Goal: Task Accomplishment & Management: Complete application form

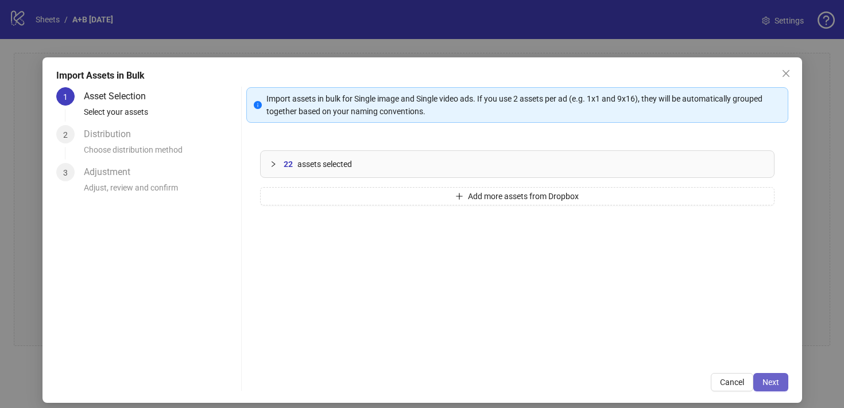
click at [775, 387] on button "Next" at bounding box center [770, 382] width 35 height 18
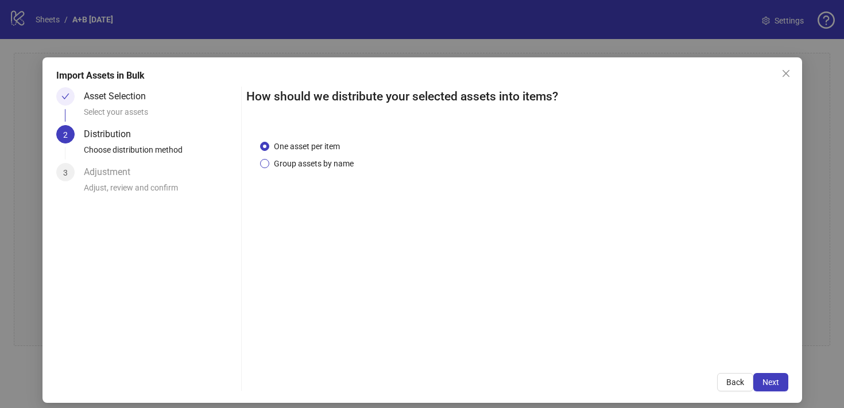
click at [329, 165] on span "Group assets by name" at bounding box center [313, 163] width 89 height 13
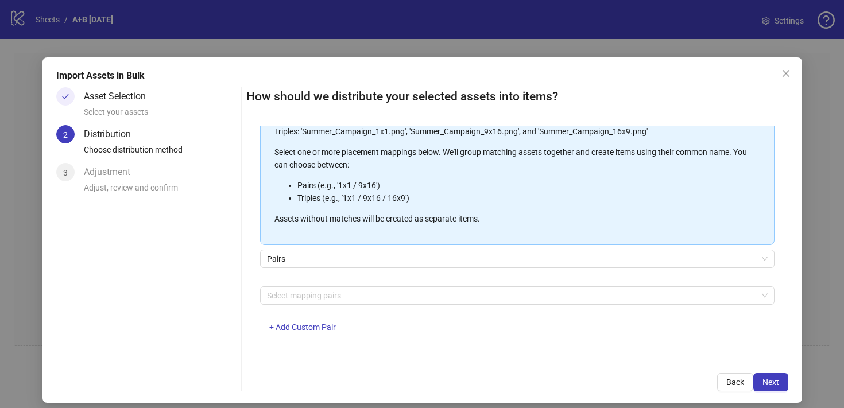
scroll to position [9, 0]
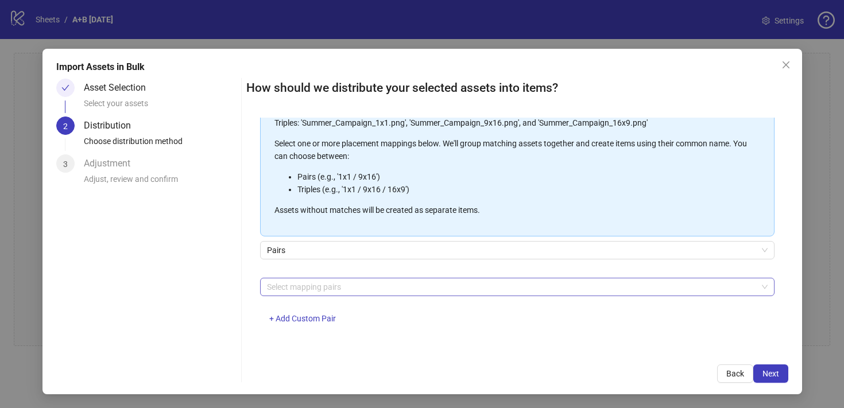
click at [358, 288] on div at bounding box center [511, 287] width 498 height 16
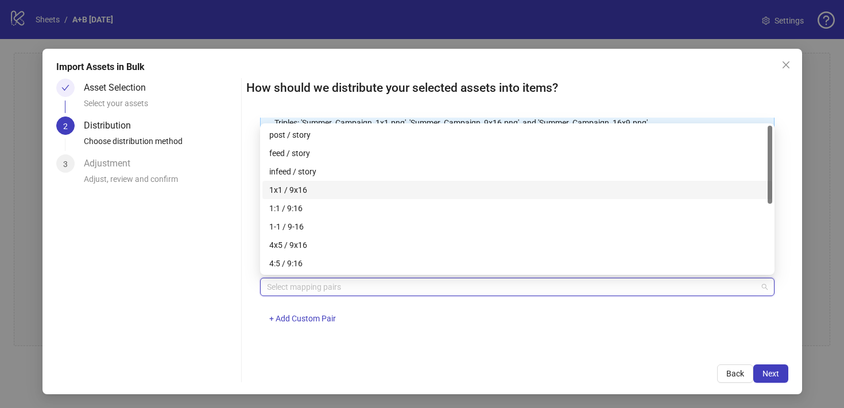
click at [311, 191] on div "1x1 / 9x16" at bounding box center [517, 190] width 496 height 13
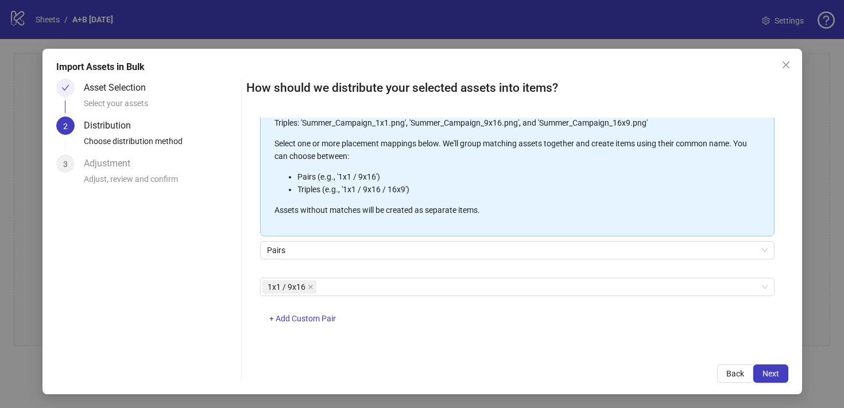
click at [577, 346] on div "One asset per item Group assets by name Assets must follow a consistent naming …" at bounding box center [517, 234] width 542 height 233
click at [777, 374] on span "Next" at bounding box center [770, 373] width 17 height 9
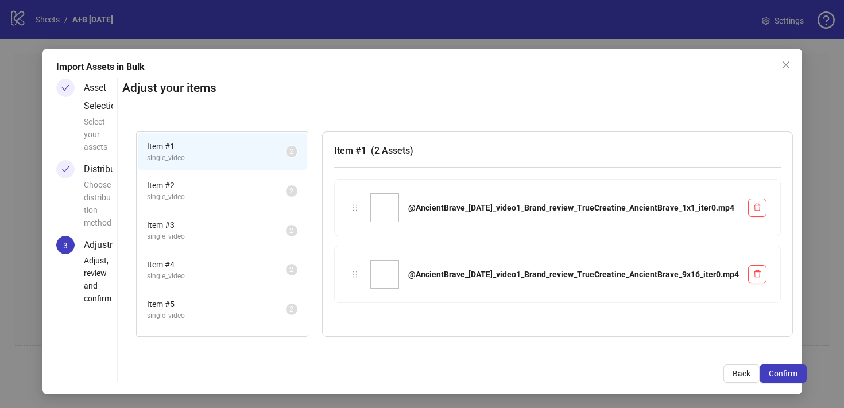
click at [261, 189] on span "Item # 2" at bounding box center [216, 185] width 139 height 13
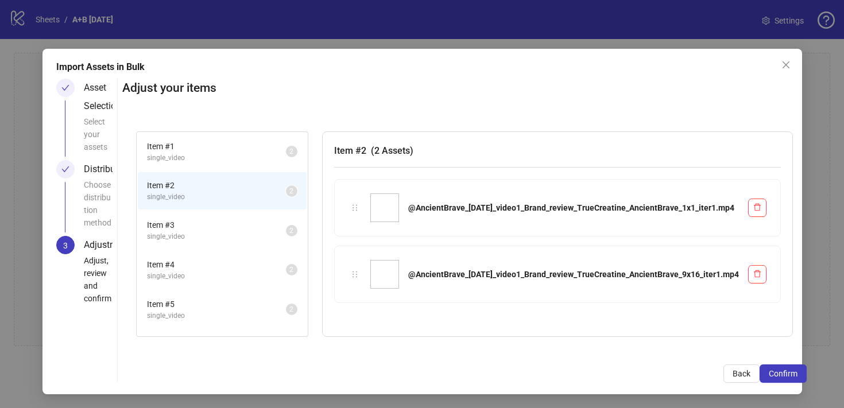
click at [263, 231] on span "single_video" at bounding box center [216, 236] width 139 height 11
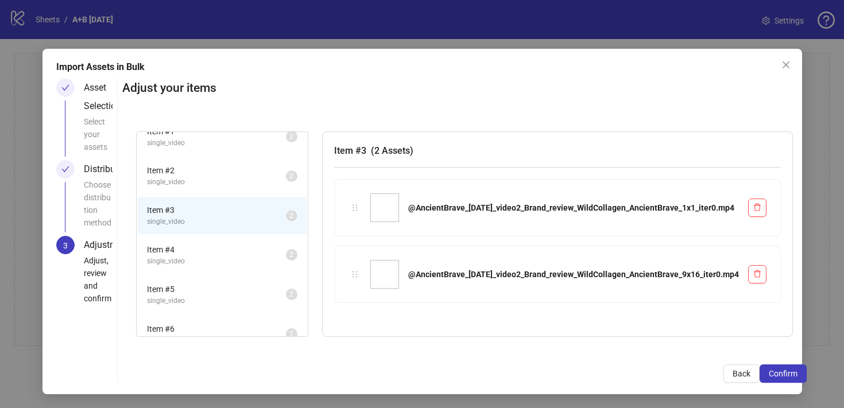
scroll to position [16, 0]
click at [259, 240] on li "Item # 4 single_video 2" at bounding box center [222, 253] width 169 height 37
click at [259, 247] on span "Item # 5" at bounding box center [216, 249] width 139 height 13
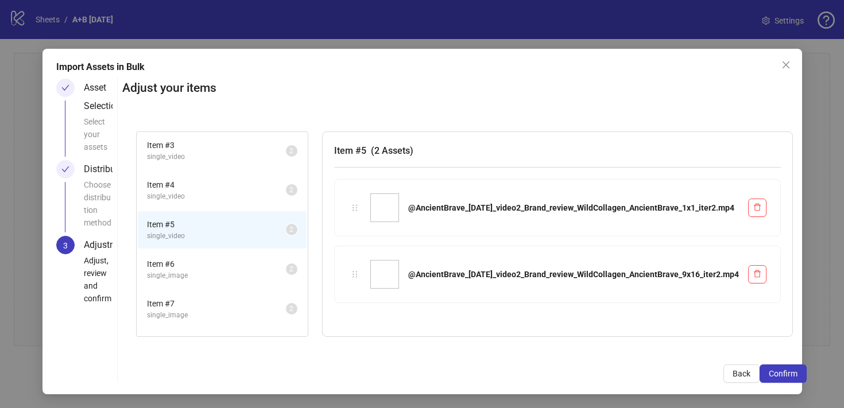
click at [257, 262] on span "Item # 6" at bounding box center [216, 264] width 139 height 13
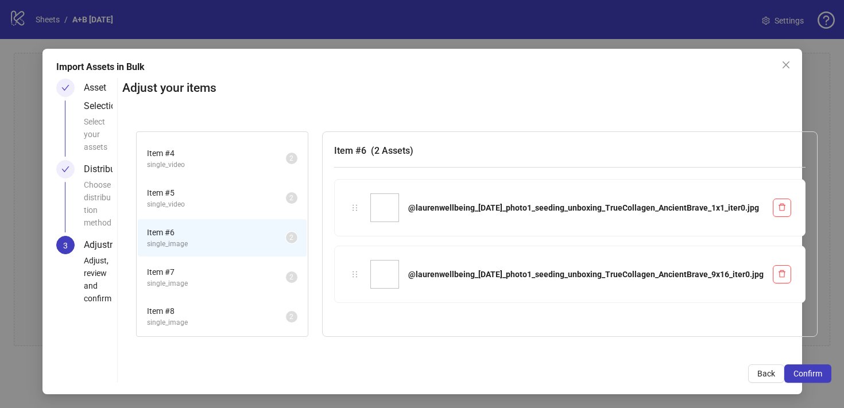
scroll to position [118, 0]
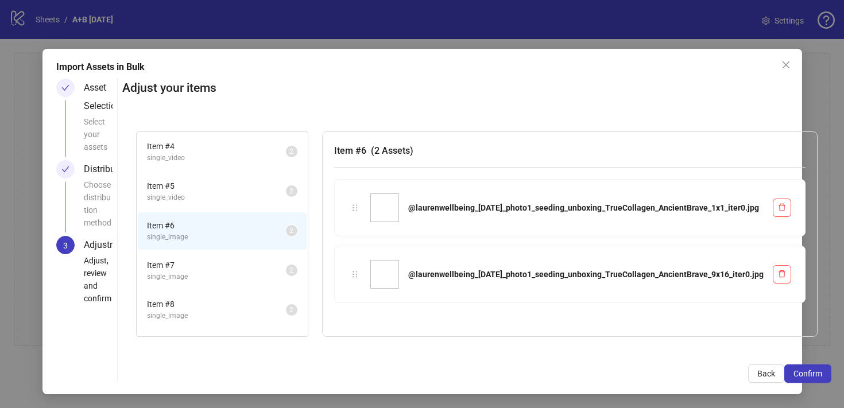
click at [246, 267] on span "Item # 7" at bounding box center [216, 265] width 139 height 13
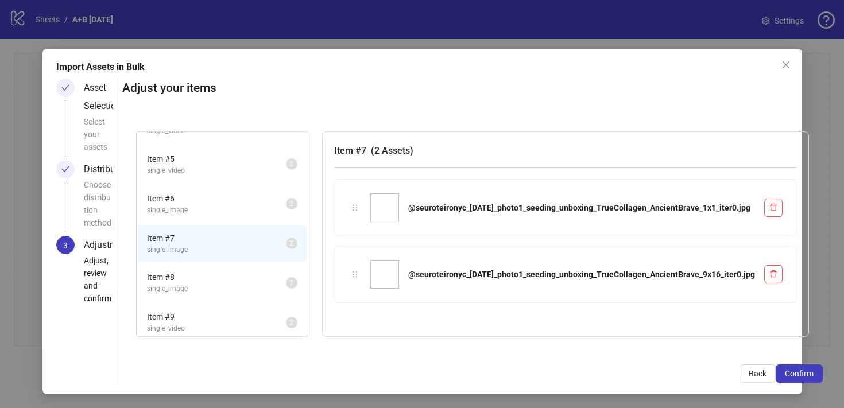
scroll to position [151, 0]
click at [259, 278] on span "single_image" at bounding box center [216, 283] width 139 height 11
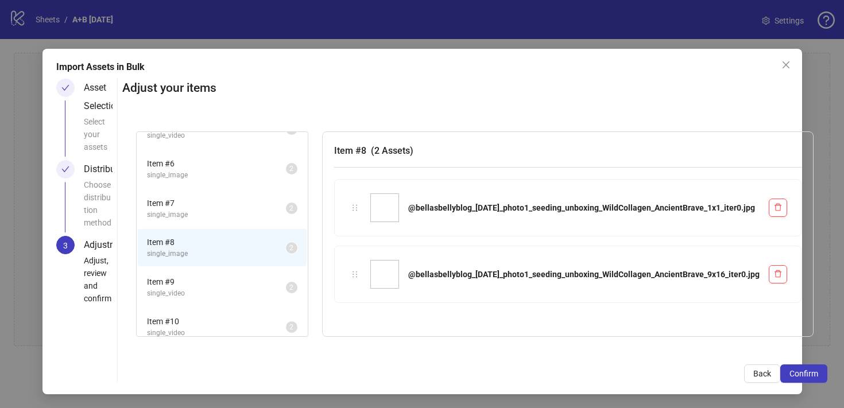
scroll to position [181, 0]
click at [255, 285] on span "Item # 9" at bounding box center [216, 281] width 139 height 13
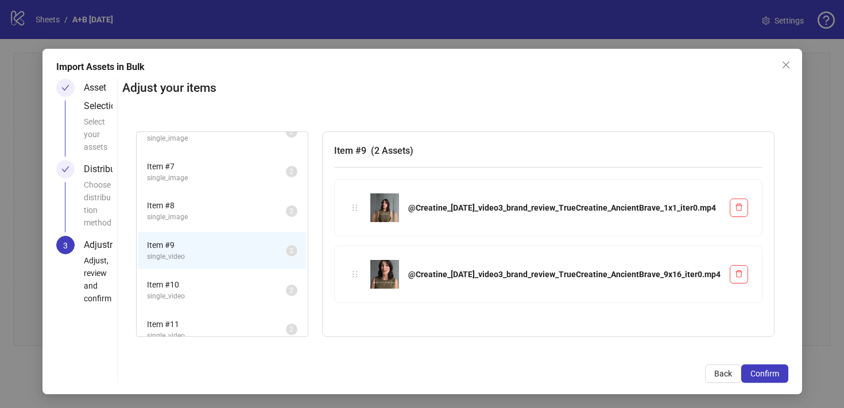
scroll to position [230, 0]
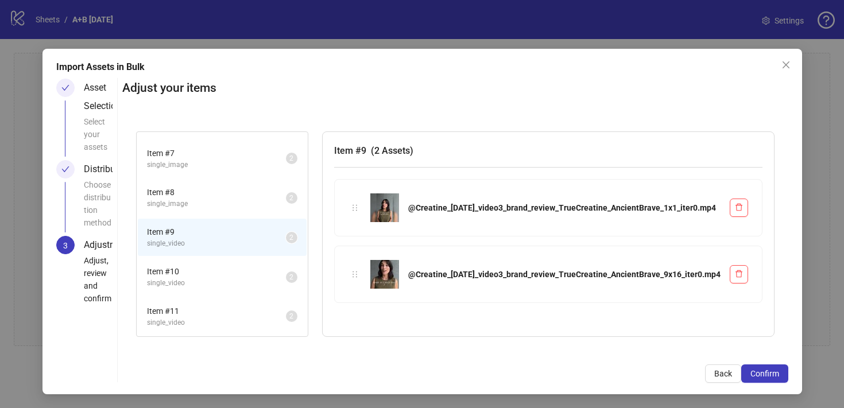
click at [244, 281] on span "single_video" at bounding box center [216, 283] width 139 height 11
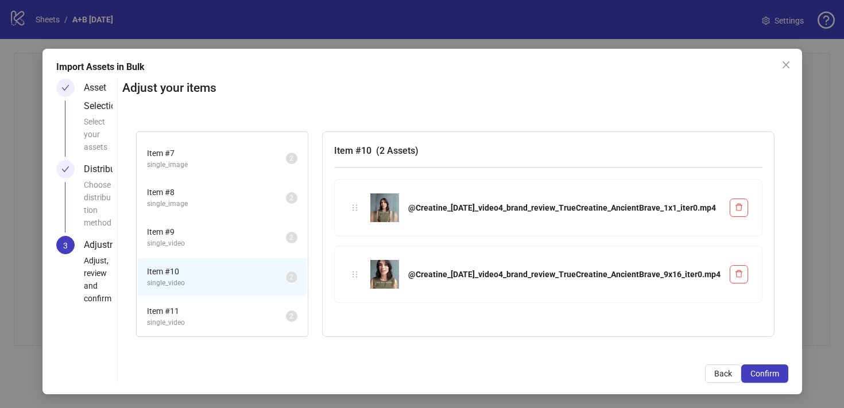
click at [244, 315] on span "Item # 11" at bounding box center [216, 311] width 139 height 13
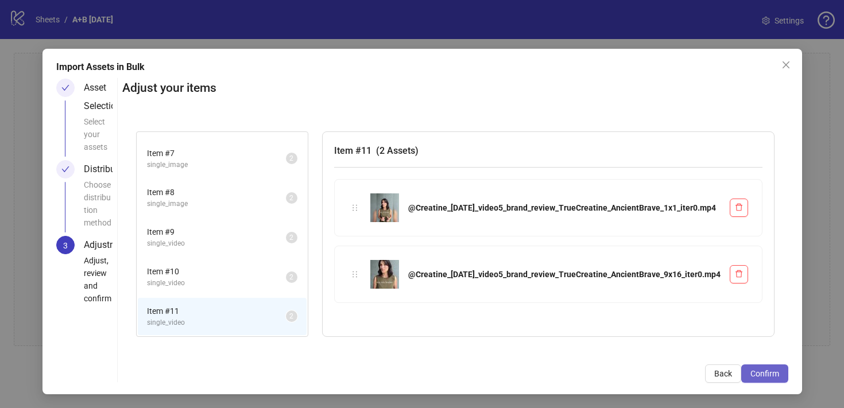
click at [766, 372] on span "Confirm" at bounding box center [764, 373] width 29 height 9
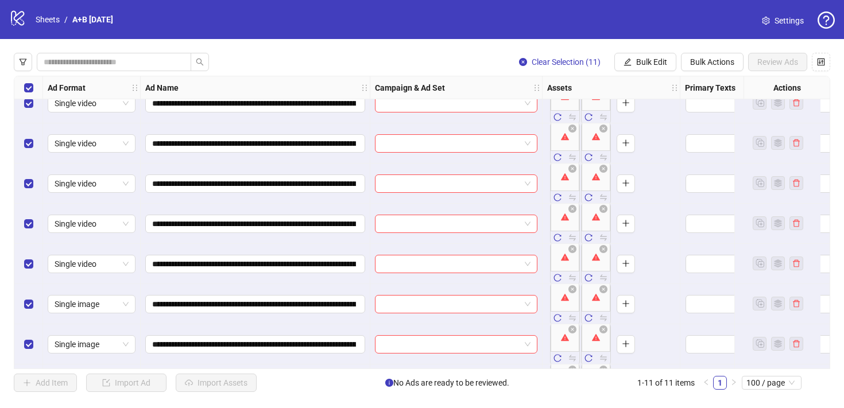
scroll to position [0, 0]
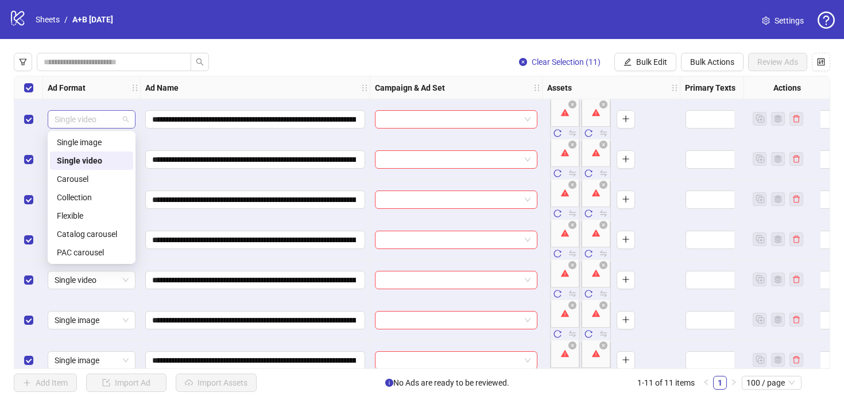
click at [104, 119] on span "Single video" at bounding box center [92, 119] width 74 height 17
click at [90, 165] on div "Single video" at bounding box center [91, 160] width 69 height 13
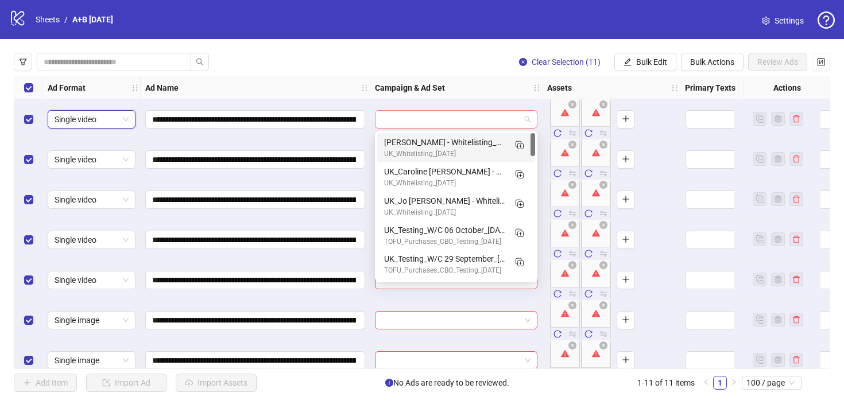
click at [523, 115] on span at bounding box center [456, 119] width 149 height 17
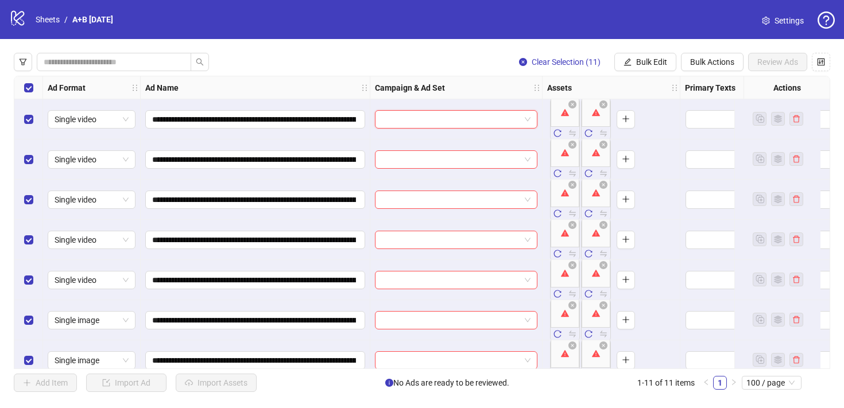
click at [523, 115] on span at bounding box center [456, 119] width 149 height 17
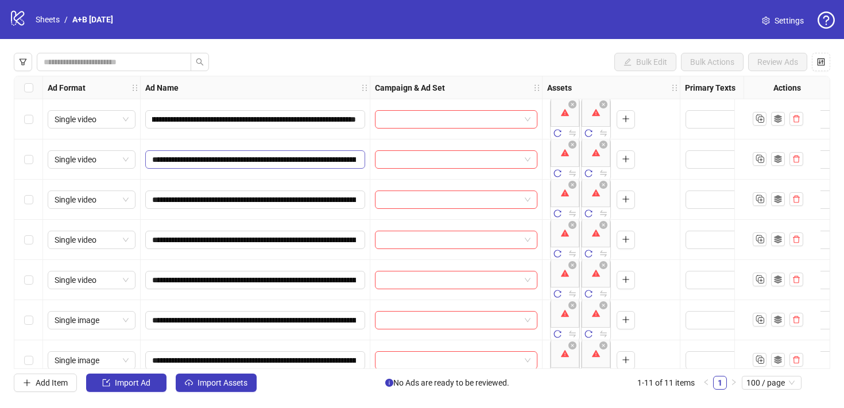
scroll to position [0, 88]
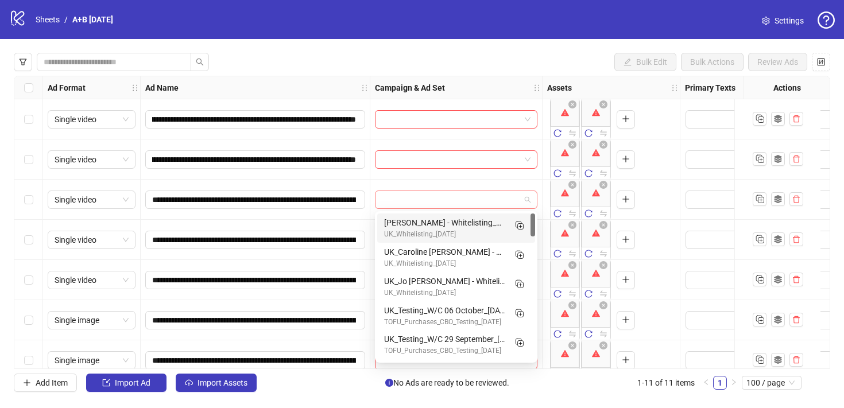
click at [528, 197] on span at bounding box center [456, 199] width 149 height 17
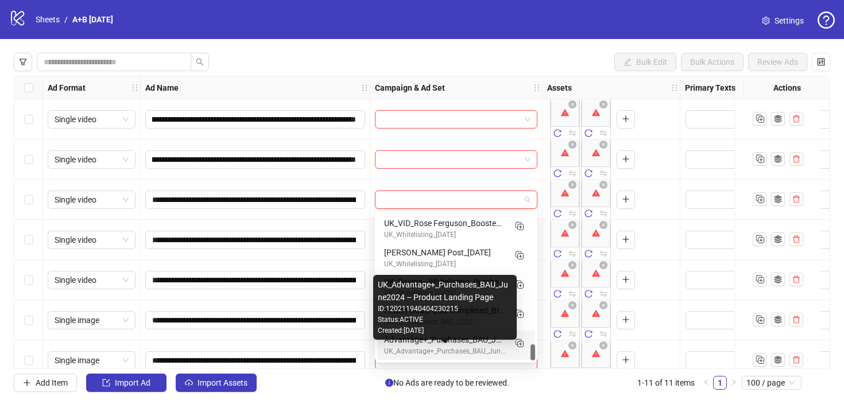
scroll to position [1146, 0]
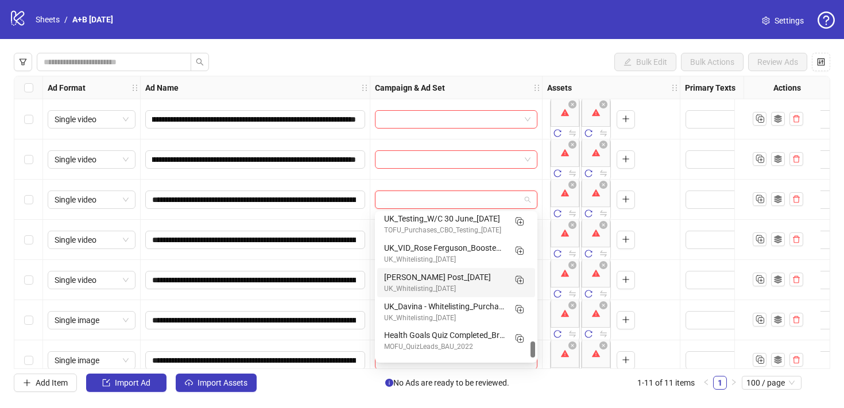
click at [497, 199] on input "search" at bounding box center [451, 199] width 138 height 17
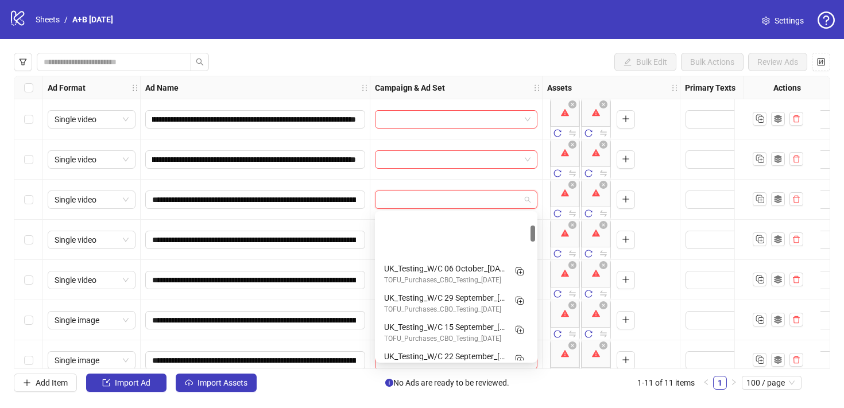
scroll to position [21, 0]
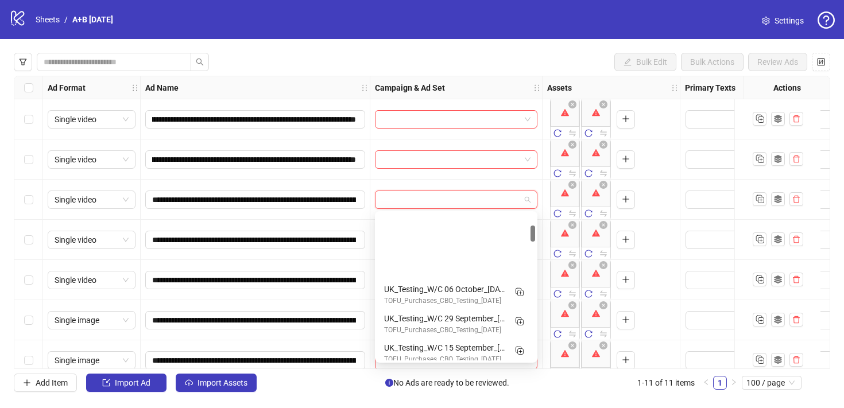
drag, startPoint x: 533, startPoint y: 350, endPoint x: 534, endPoint y: 226, distance: 124.6
click at [534, 226] on div at bounding box center [532, 234] width 5 height 16
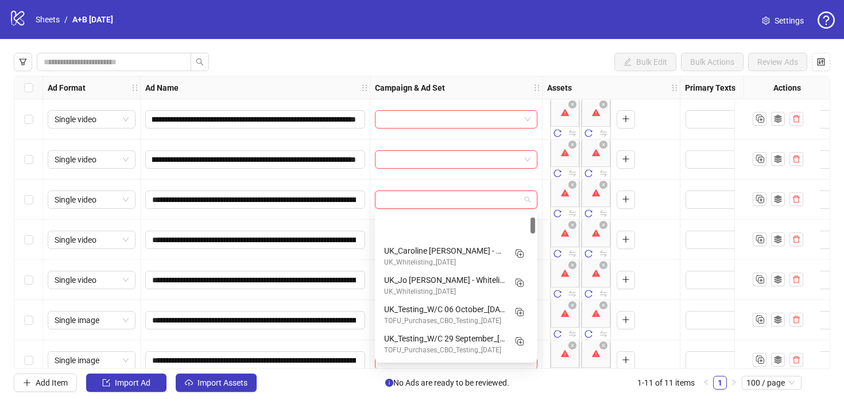
scroll to position [0, 0]
drag, startPoint x: 534, startPoint y: 226, endPoint x: 538, endPoint y: 210, distance: 16.0
click at [538, 210] on body "**********" at bounding box center [422, 204] width 844 height 408
click at [463, 64] on div "Bulk Edit Bulk Actions Review Ads" at bounding box center [422, 62] width 816 height 18
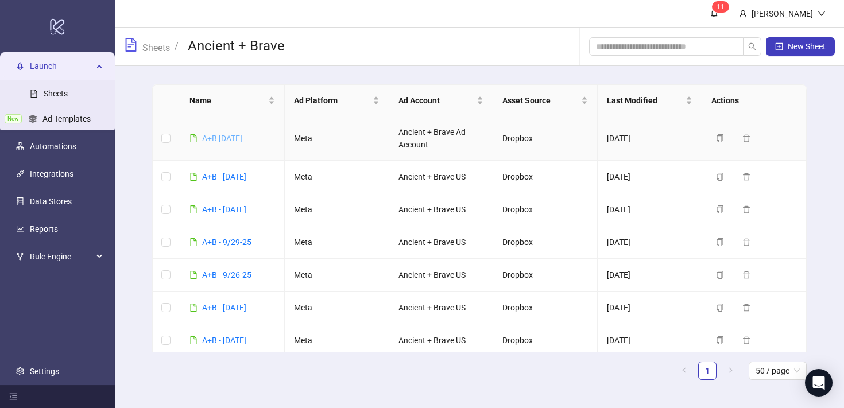
click at [235, 137] on link "A+B [DATE]" at bounding box center [222, 138] width 40 height 9
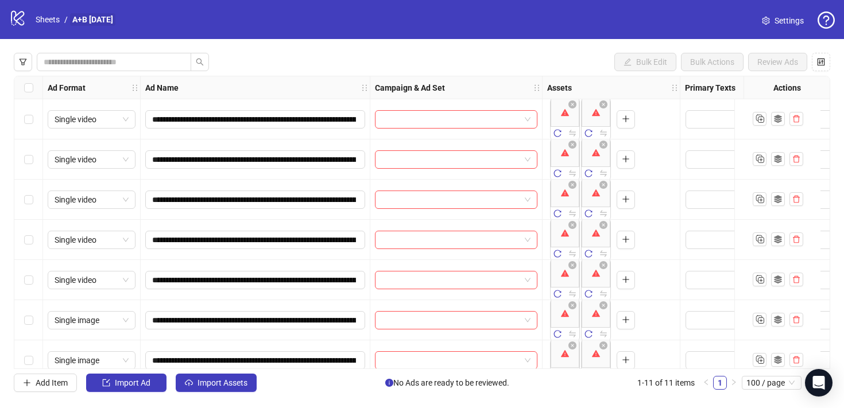
click at [78, 19] on link "A+B [DATE]" at bounding box center [92, 19] width 45 height 13
click at [791, 22] on span "Settings" at bounding box center [788, 20] width 29 height 13
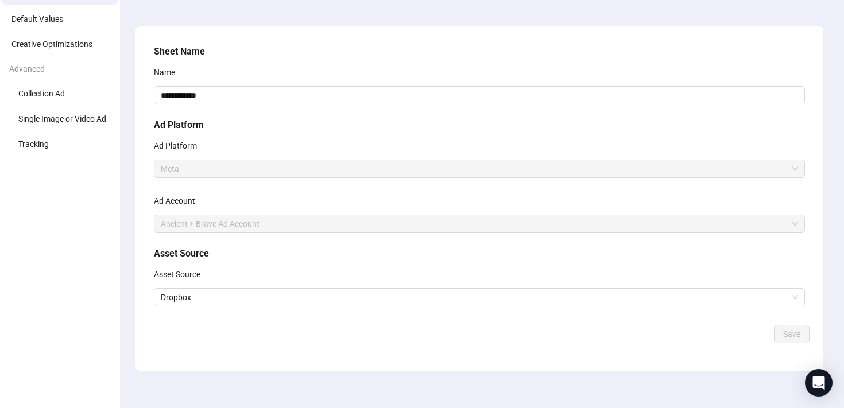
scroll to position [64, 0]
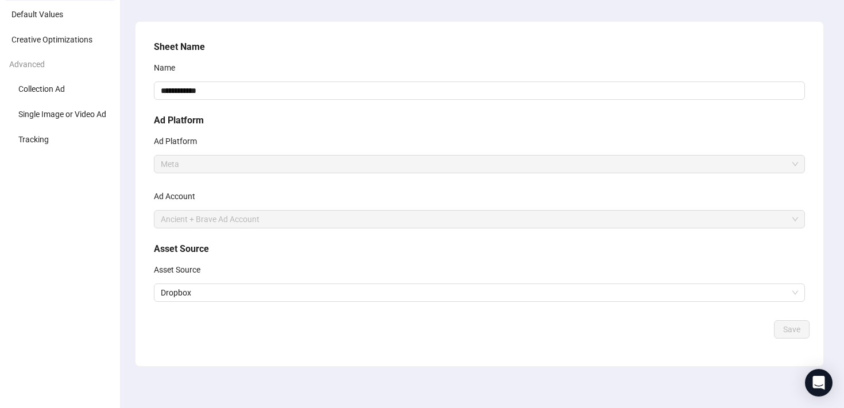
click at [259, 223] on span "Ancient + Brave Ad Account" at bounding box center [479, 219] width 637 height 17
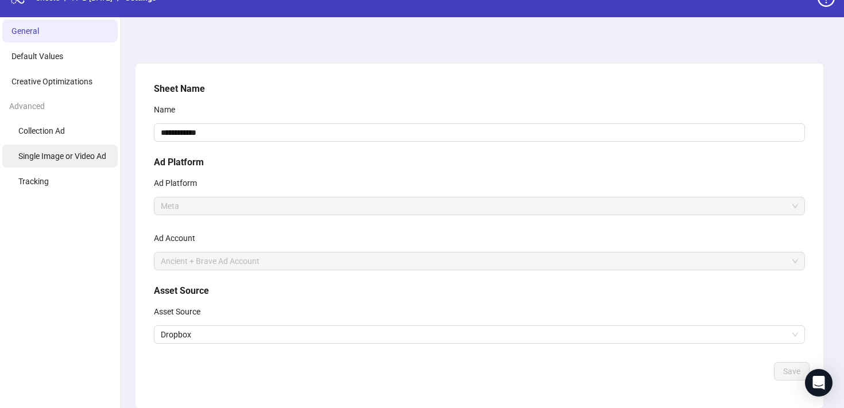
scroll to position [0, 0]
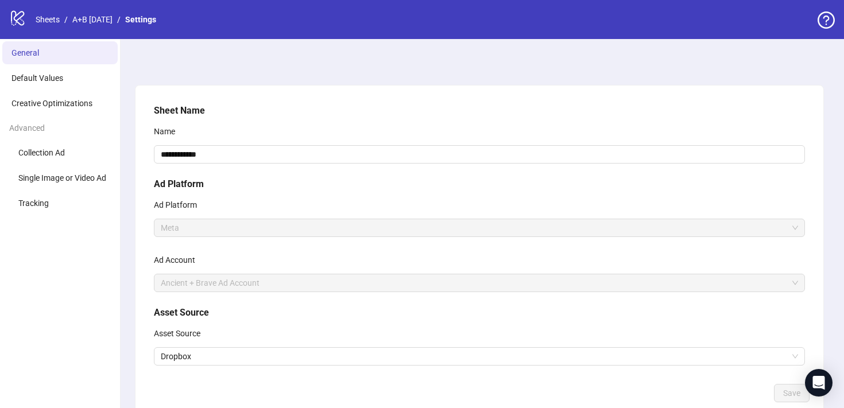
click at [56, 48] on li "General" at bounding box center [59, 52] width 115 height 23
click at [276, 285] on span "Ancient + Brave Ad Account" at bounding box center [479, 282] width 637 height 17
click at [114, 20] on link "A+B [DATE]" at bounding box center [92, 19] width 45 height 13
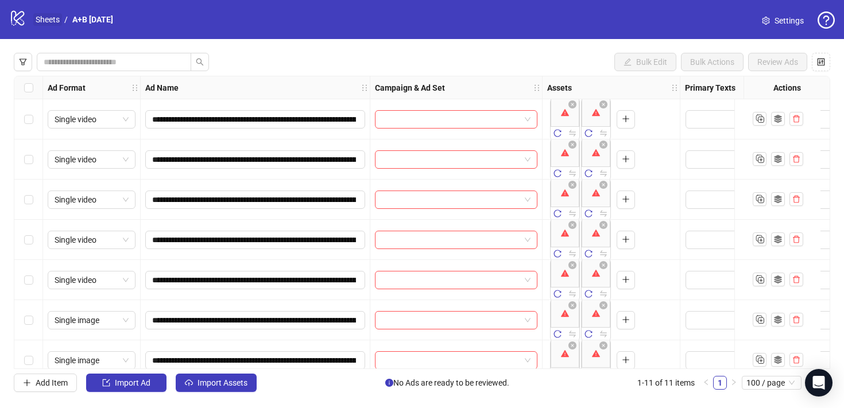
click at [42, 18] on link "Sheets" at bounding box center [47, 19] width 29 height 13
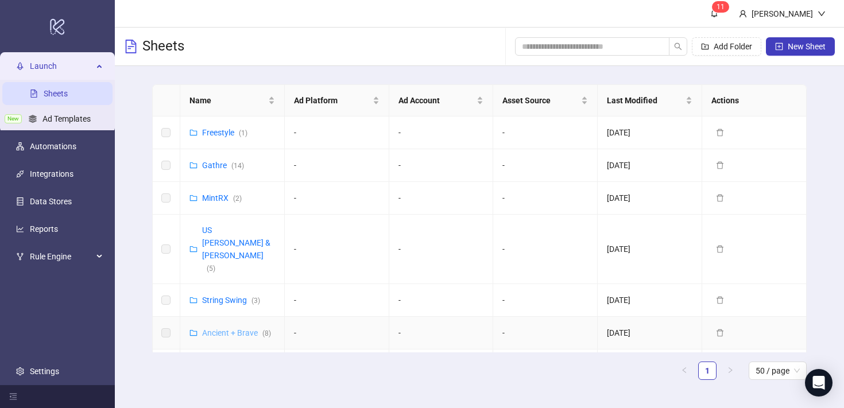
click at [220, 328] on link "Ancient + Brave ( 8 )" at bounding box center [236, 332] width 69 height 9
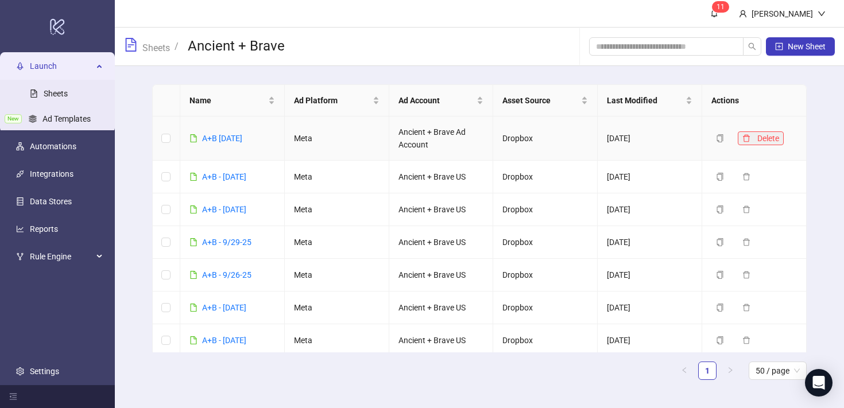
click at [779, 137] on span "Delete" at bounding box center [768, 138] width 22 height 9
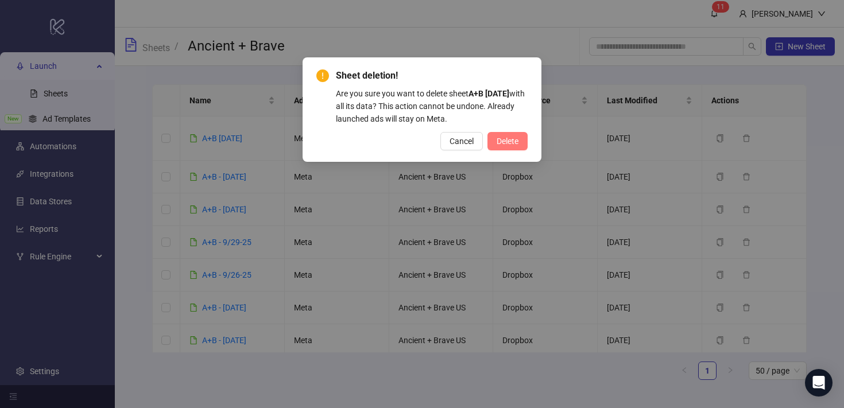
click at [498, 143] on span "Delete" at bounding box center [507, 141] width 22 height 9
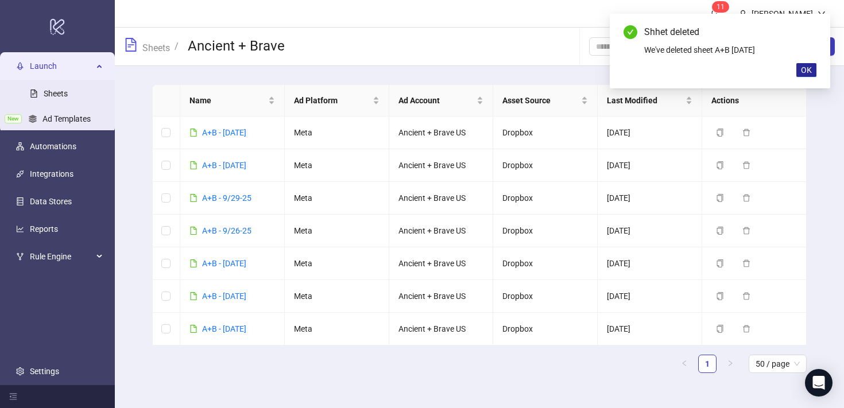
click at [810, 71] on span "OK" at bounding box center [806, 69] width 11 height 9
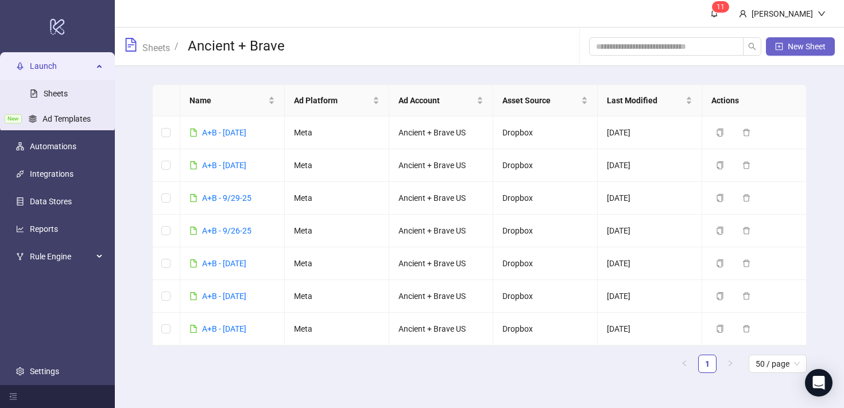
click at [777, 51] on button "New Sheet" at bounding box center [800, 46] width 69 height 18
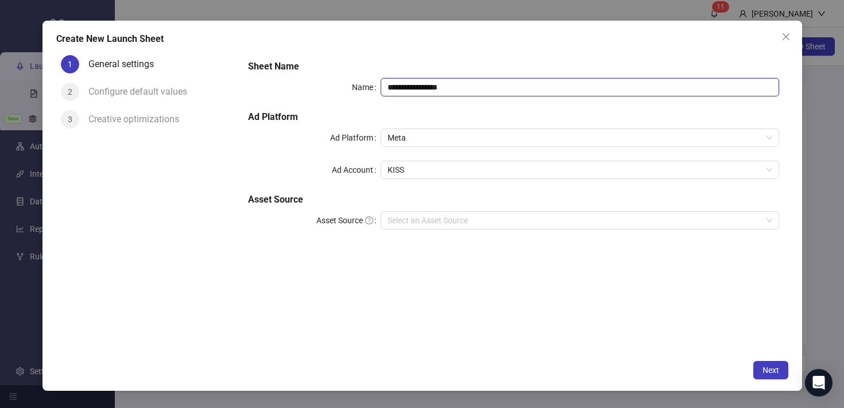
click at [460, 91] on input "**********" at bounding box center [580, 87] width 398 height 18
drag, startPoint x: 459, startPoint y: 88, endPoint x: 332, endPoint y: 87, distance: 126.3
click at [332, 87] on div "**********" at bounding box center [513, 87] width 530 height 18
type input "**********"
click at [421, 170] on span "KISS" at bounding box center [579, 169] width 384 height 17
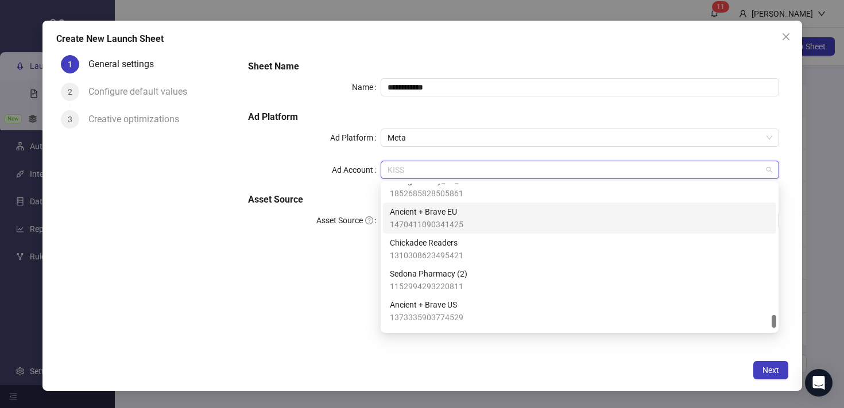
scroll to position [1558, 0]
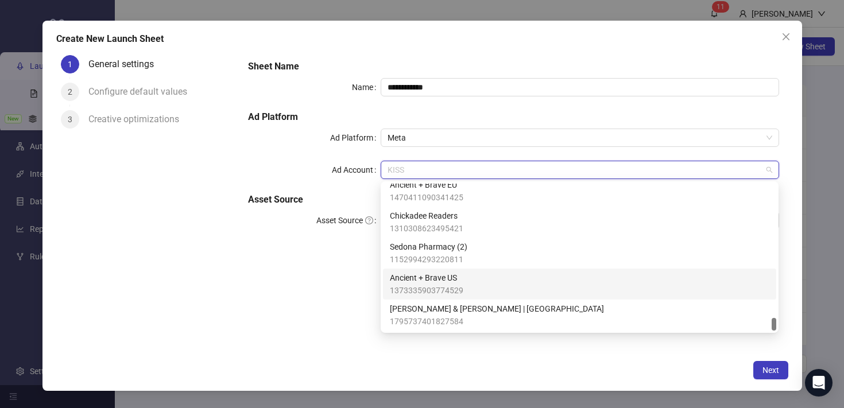
click at [456, 284] on span "1373335903774529" at bounding box center [426, 290] width 73 height 13
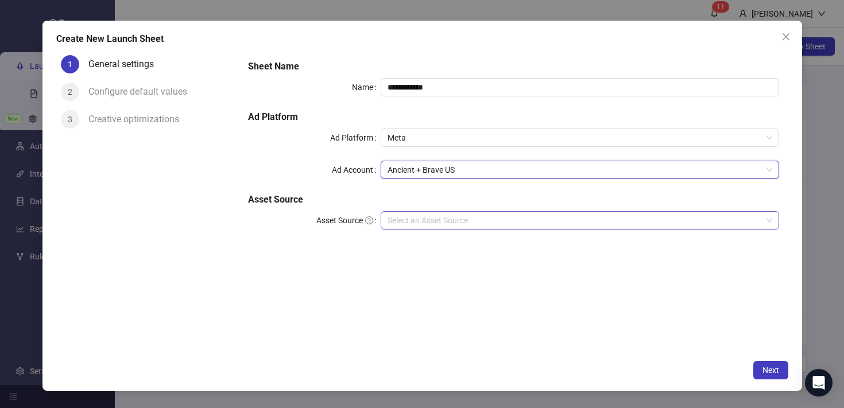
click at [418, 218] on input "Asset Source" at bounding box center [574, 220] width 374 height 17
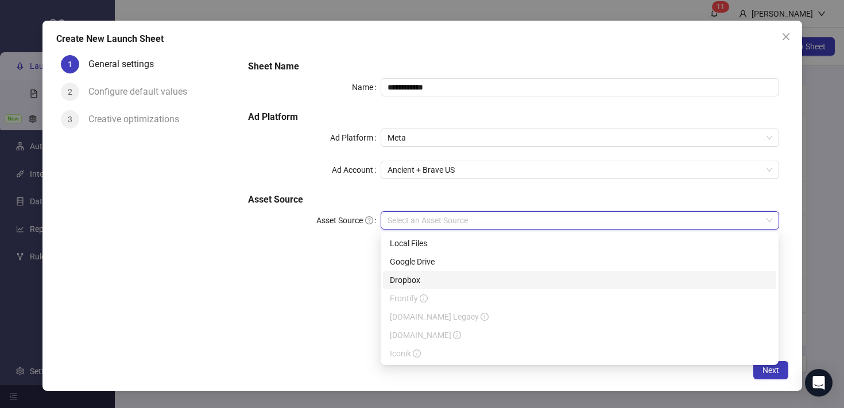
click at [420, 278] on div "Dropbox" at bounding box center [579, 280] width 379 height 13
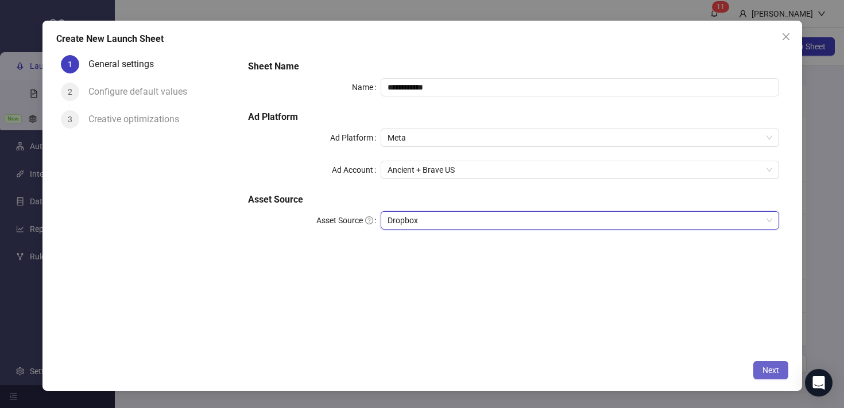
click at [778, 364] on button "Next" at bounding box center [770, 370] width 35 height 18
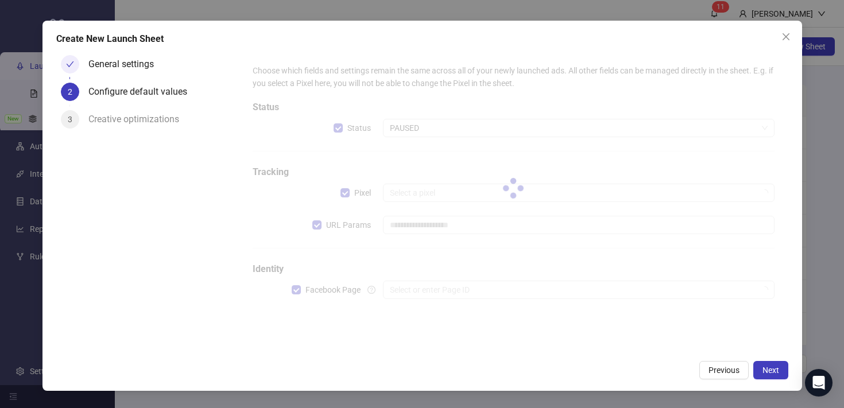
type input "**********"
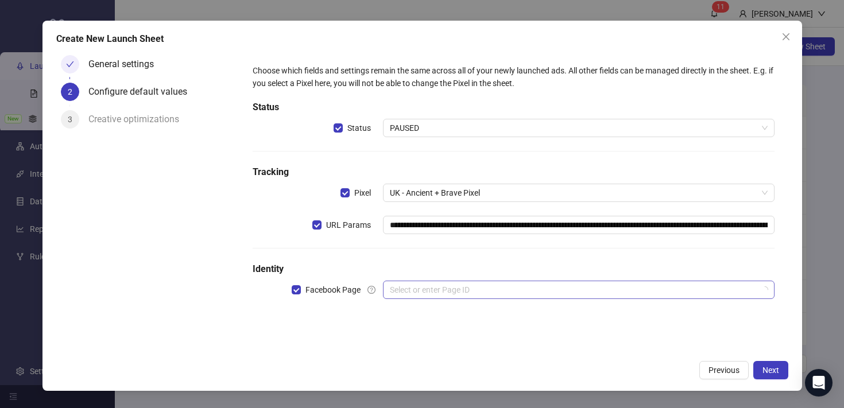
click at [417, 291] on input "search" at bounding box center [573, 289] width 367 height 17
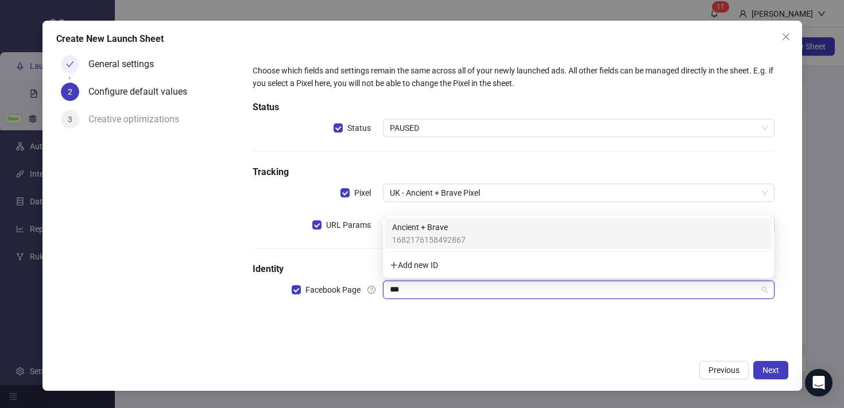
scroll to position [0, 0]
type input "*****"
click at [421, 235] on span "1682176158492867" at bounding box center [428, 240] width 73 height 13
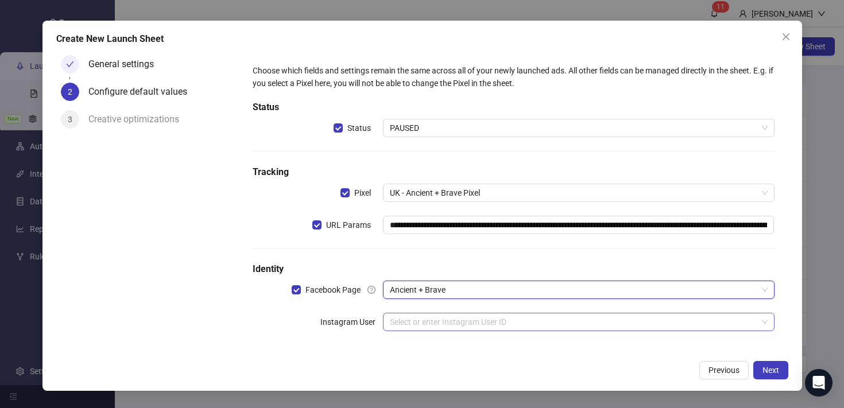
click at [423, 328] on input "search" at bounding box center [573, 321] width 367 height 17
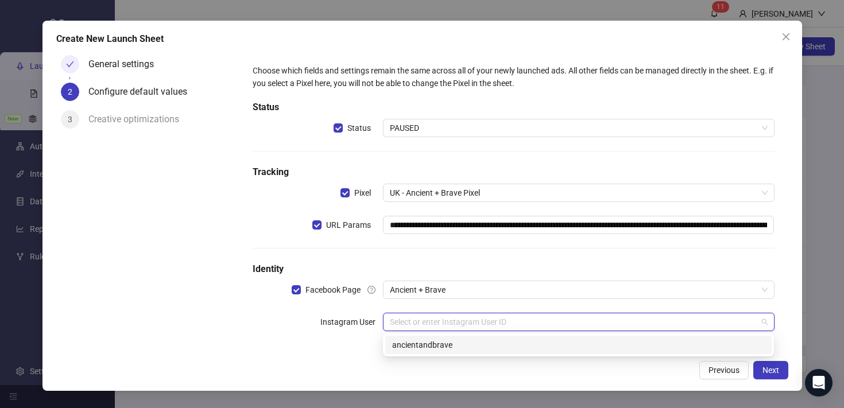
click at [422, 350] on div "ancientandbrave" at bounding box center [578, 345] width 373 height 13
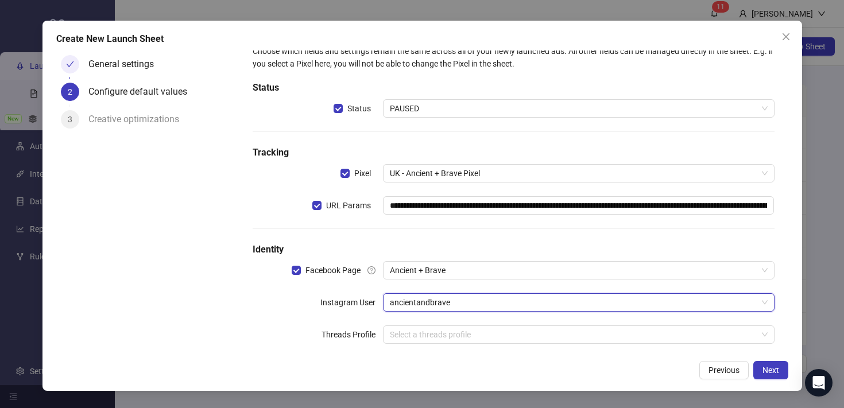
scroll to position [36, 0]
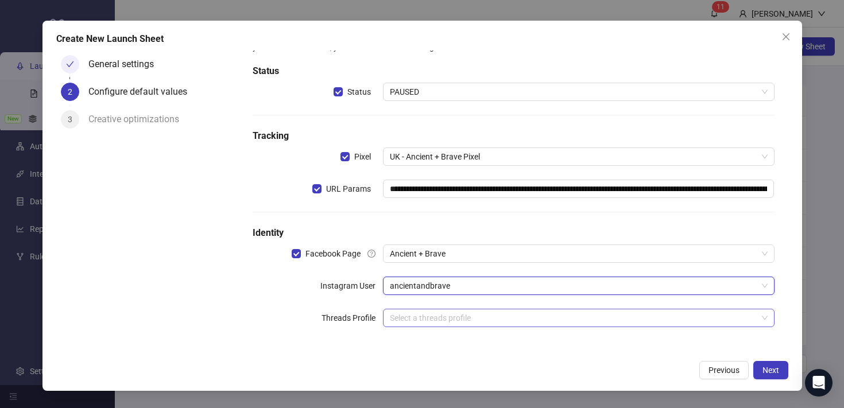
click at [414, 322] on input "search" at bounding box center [573, 317] width 367 height 17
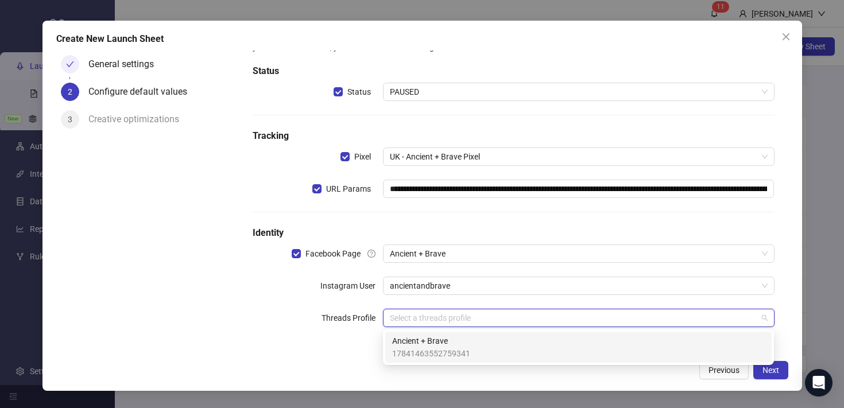
click at [420, 340] on span "Ancient + Brave" at bounding box center [431, 341] width 78 height 13
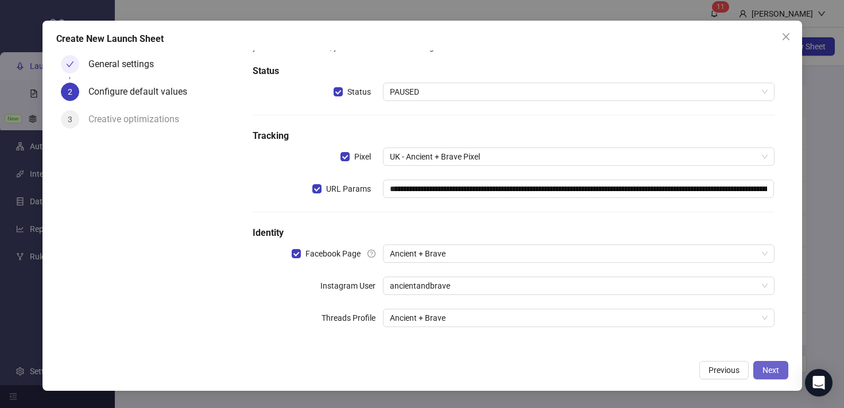
click at [777, 368] on span "Next" at bounding box center [770, 370] width 17 height 9
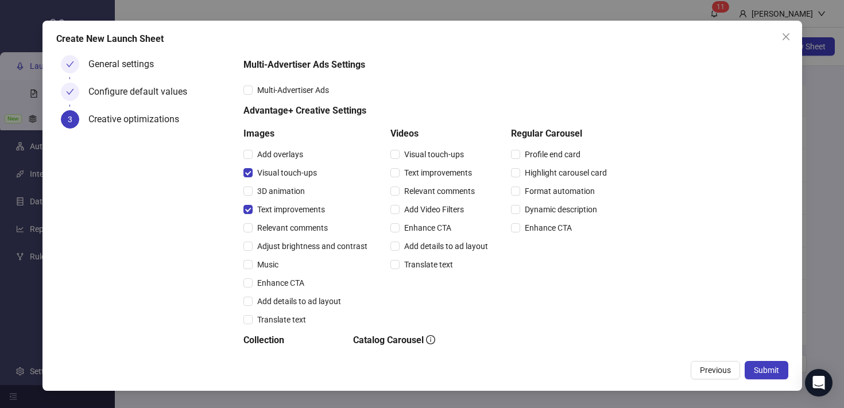
click at [251, 220] on div "Relevant comments" at bounding box center [307, 228] width 129 height 18
click at [253, 282] on span "Enhance CTA" at bounding box center [281, 283] width 56 height 13
click at [394, 185] on label "Relevant comments" at bounding box center [434, 191] width 89 height 13
click at [758, 367] on span "Submit" at bounding box center [766, 370] width 25 height 9
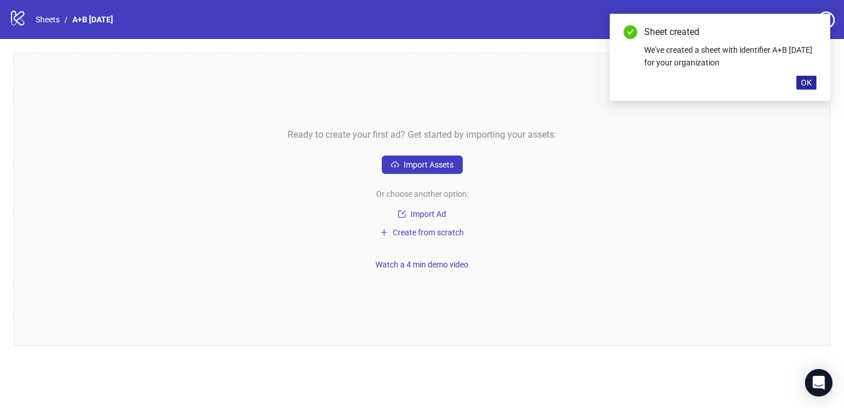
click at [807, 83] on span "OK" at bounding box center [806, 82] width 11 height 9
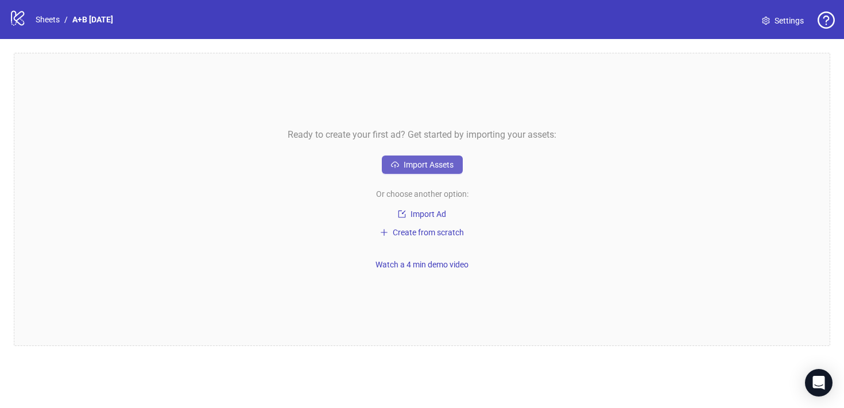
click at [439, 164] on span "Import Assets" at bounding box center [428, 164] width 50 height 9
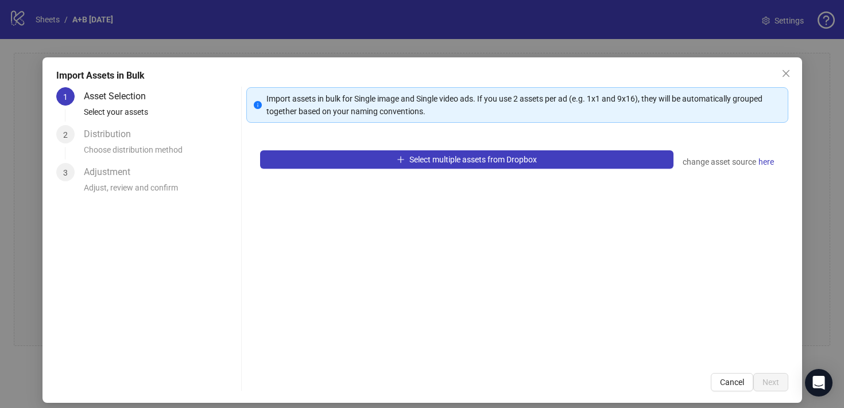
click at [439, 164] on button "Select multiple assets from Dropbox" at bounding box center [466, 159] width 413 height 18
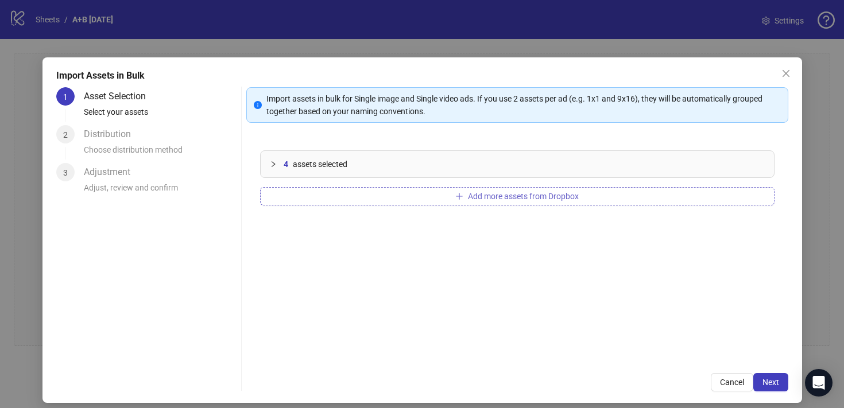
click at [517, 201] on button "Add more assets from Dropbox" at bounding box center [517, 196] width 514 height 18
click at [483, 195] on span "Add more assets from Dropbox" at bounding box center [523, 196] width 111 height 9
click at [493, 197] on span "Add more assets from Dropbox" at bounding box center [523, 196] width 111 height 9
click at [778, 383] on span "Next" at bounding box center [770, 382] width 17 height 9
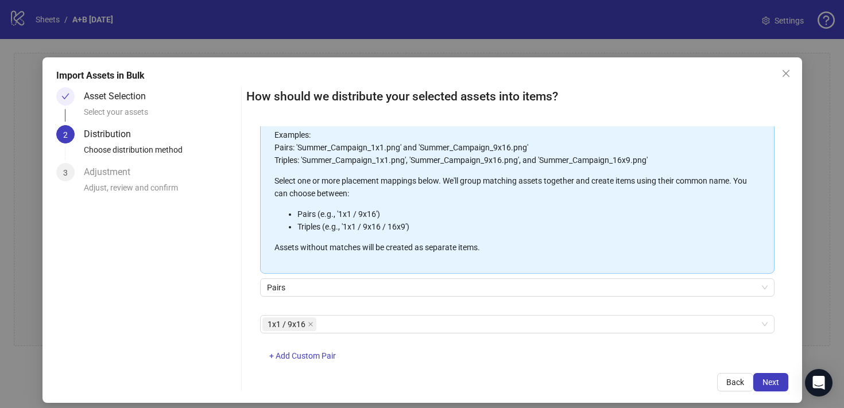
scroll to position [117, 0]
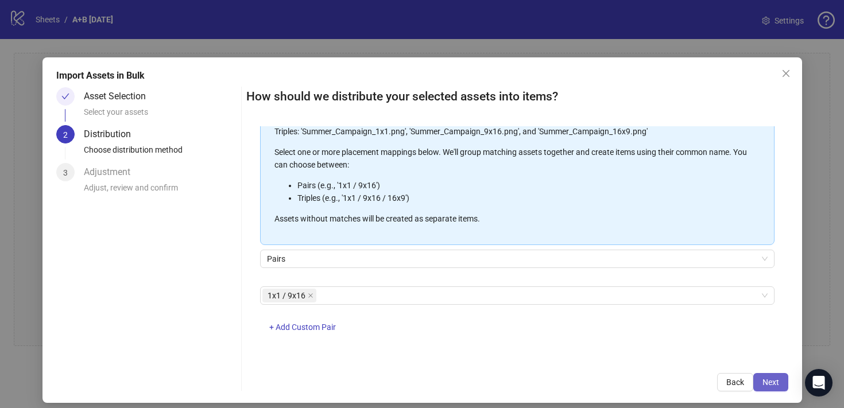
click at [766, 378] on span "Next" at bounding box center [770, 382] width 17 height 9
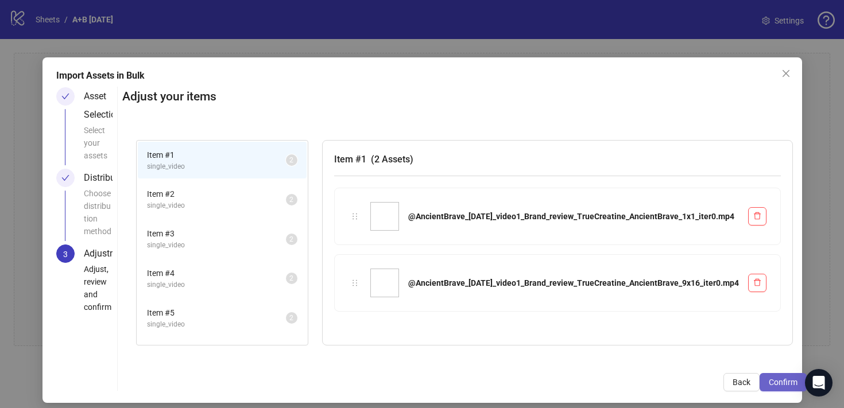
click at [769, 378] on span "Confirm" at bounding box center [783, 382] width 29 height 9
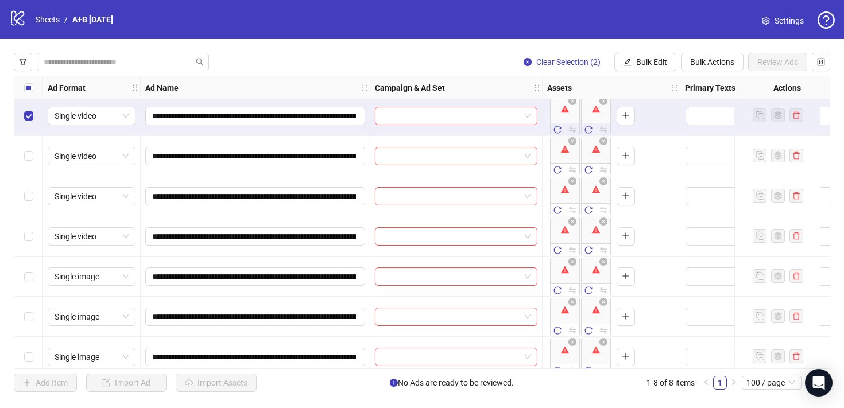
scroll to position [0, 0]
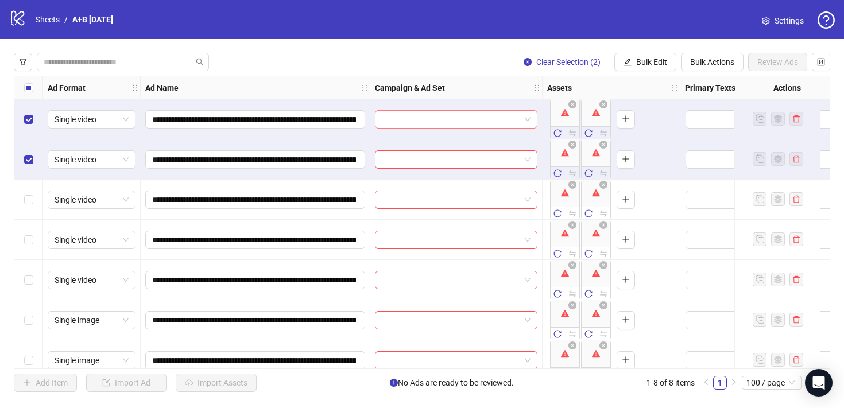
click at [526, 117] on span at bounding box center [456, 119] width 149 height 17
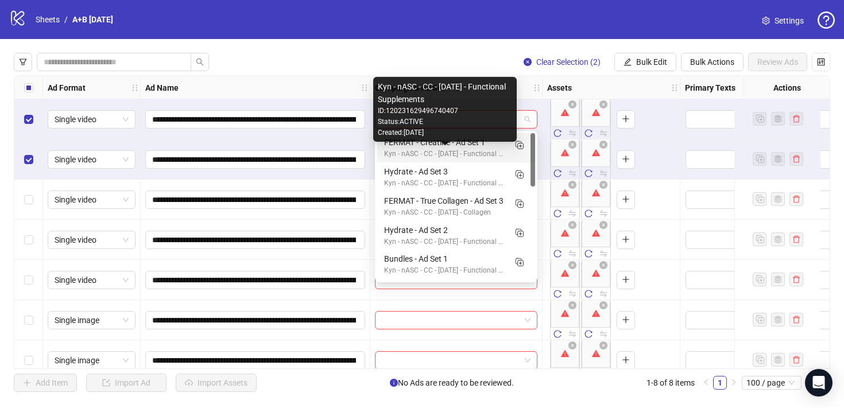
click at [462, 152] on div "Kyn - nASC - CC - 17/09/25 - Functional Supplements" at bounding box center [444, 154] width 121 height 11
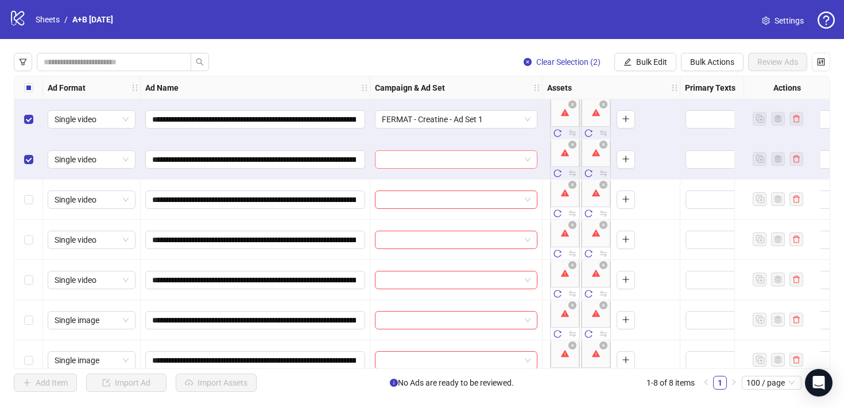
click at [502, 162] on input "search" at bounding box center [451, 159] width 138 height 17
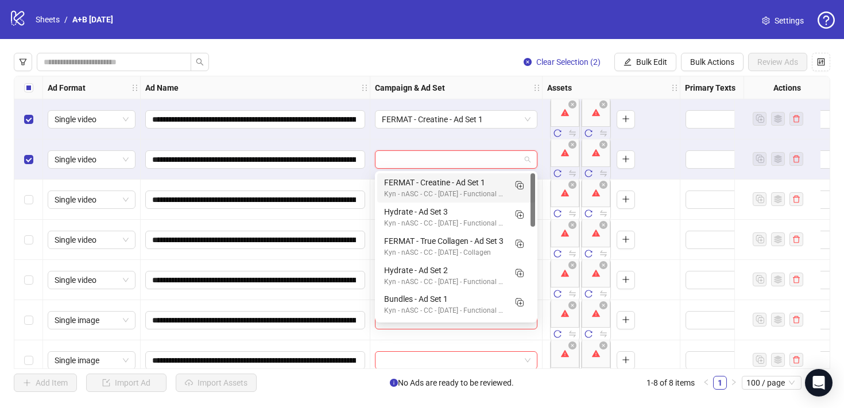
click at [469, 191] on div "Kyn - nASC - CC - 17/09/25 - Functional Supplements" at bounding box center [444, 194] width 121 height 11
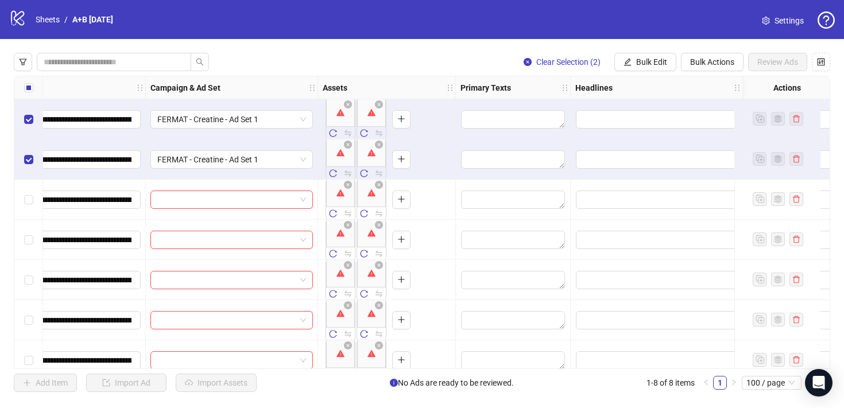
scroll to position [0, 242]
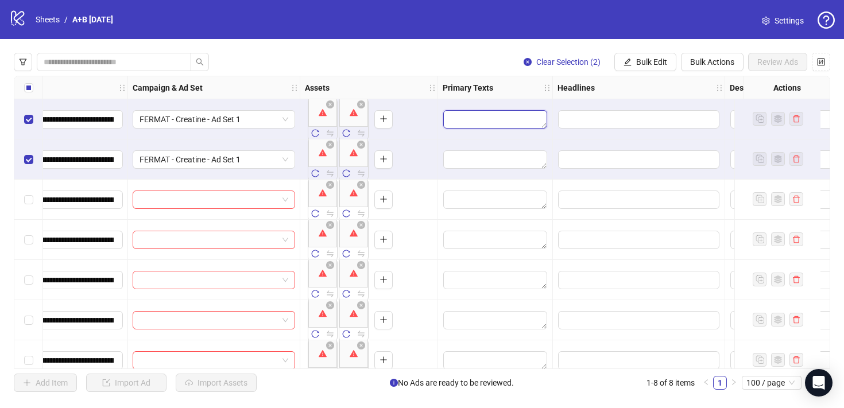
click at [519, 114] on textarea "Edit values" at bounding box center [495, 119] width 104 height 18
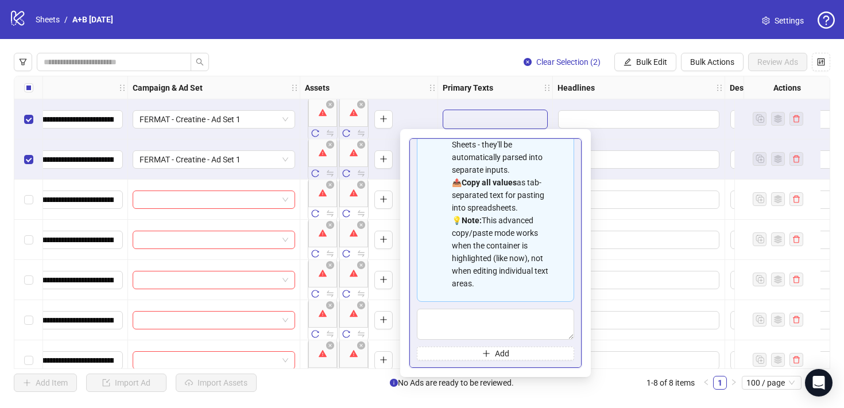
scroll to position [0, 0]
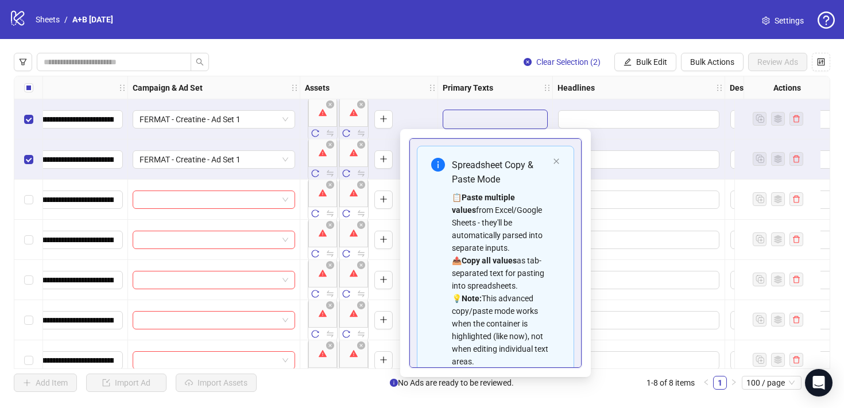
click at [463, 61] on div "Clear Selection (2) Bulk Edit Bulk Actions Review Ads" at bounding box center [422, 62] width 816 height 18
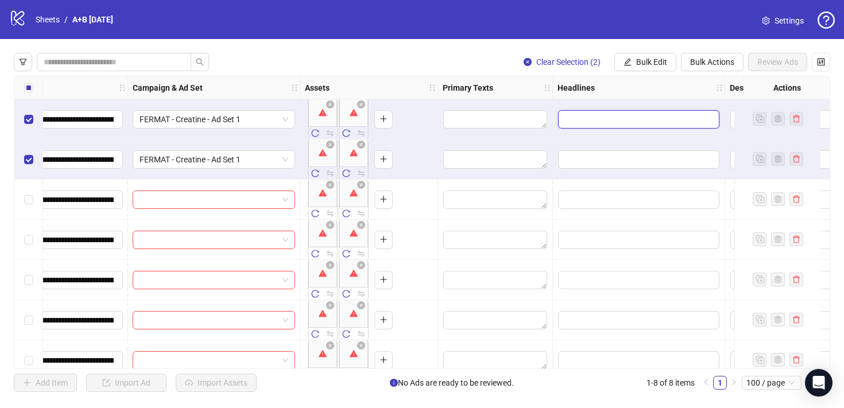
click at [602, 115] on input "Edit values" at bounding box center [638, 119] width 161 height 18
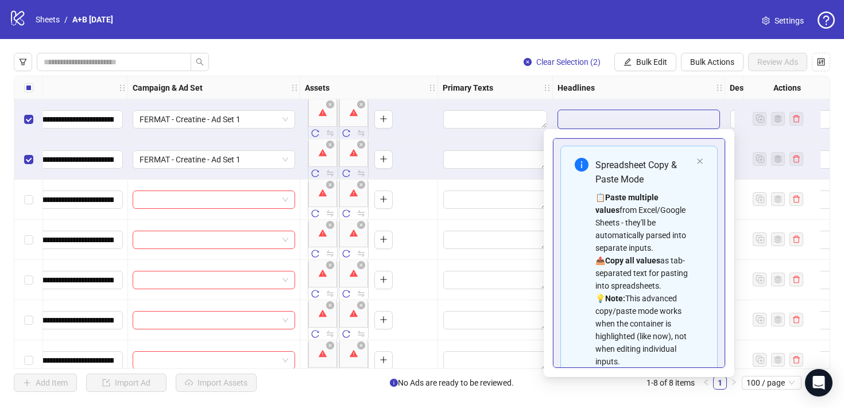
click at [461, 72] on div "**********" at bounding box center [422, 222] width 844 height 367
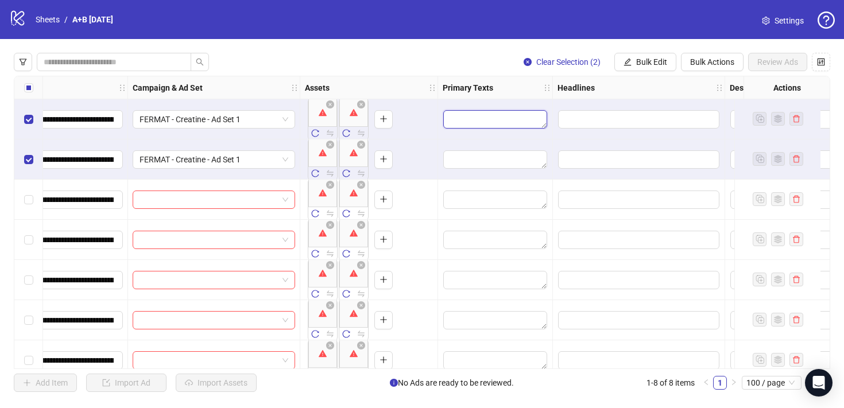
click at [492, 122] on textarea "Edit values" at bounding box center [495, 119] width 104 height 18
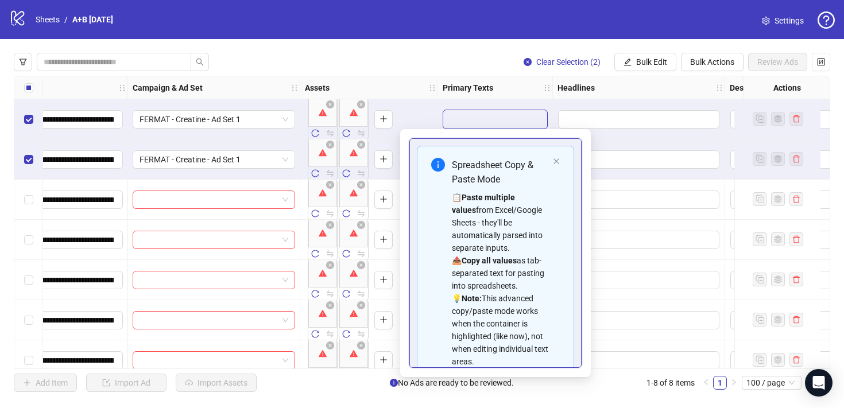
scroll to position [78, 0]
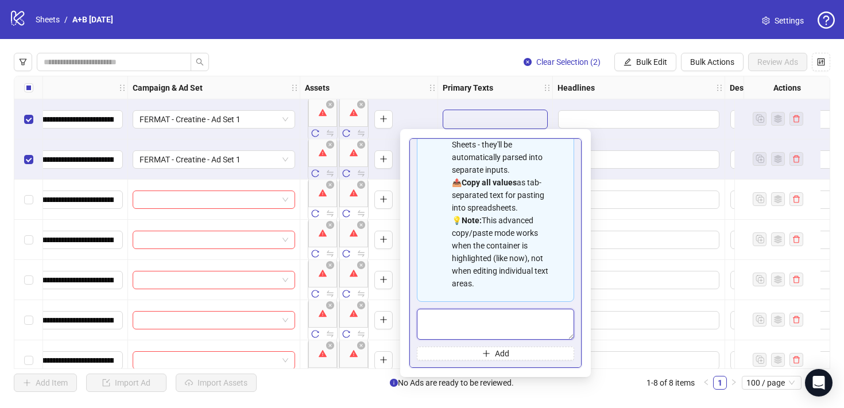
click at [491, 318] on textarea "Multi-text input container - paste or copy values" at bounding box center [495, 324] width 157 height 31
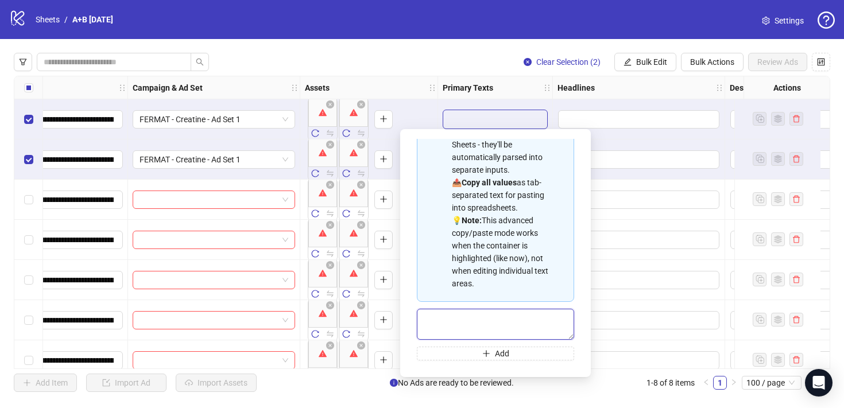
paste textarea "**********"
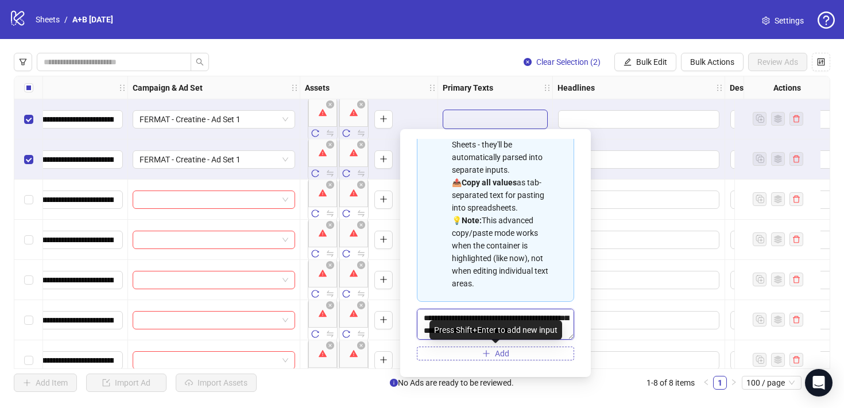
type textarea "**********"
click at [509, 356] on button "Add" at bounding box center [495, 354] width 157 height 14
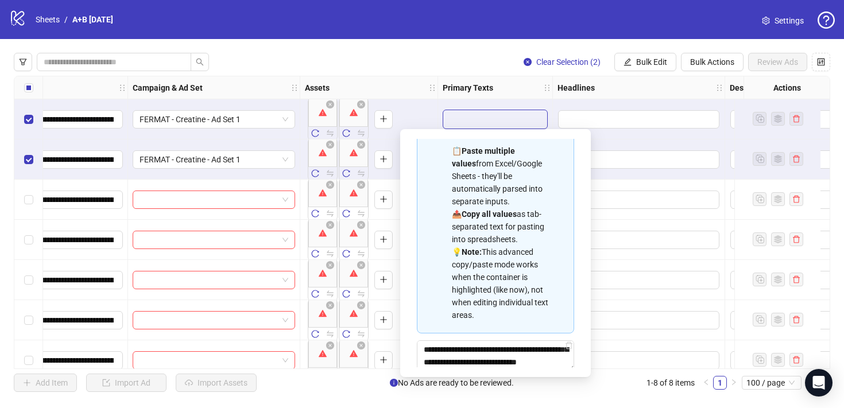
scroll to position [0, 0]
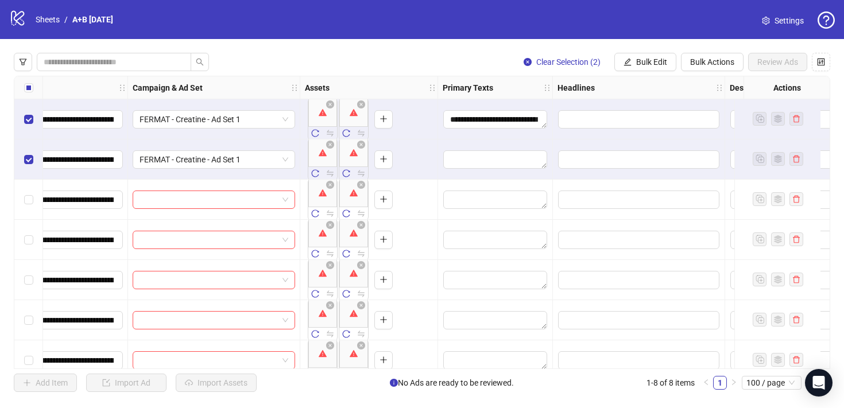
click at [425, 91] on div "Assets" at bounding box center [369, 87] width 138 height 23
click at [503, 162] on textarea "Edit values" at bounding box center [495, 159] width 104 height 18
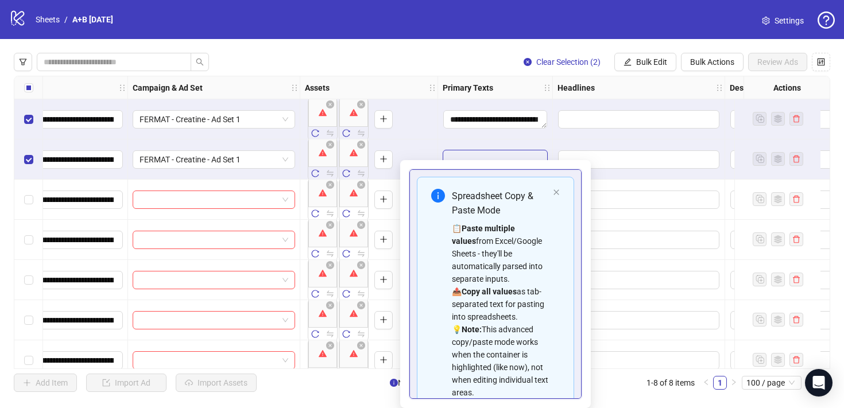
scroll to position [78, 0]
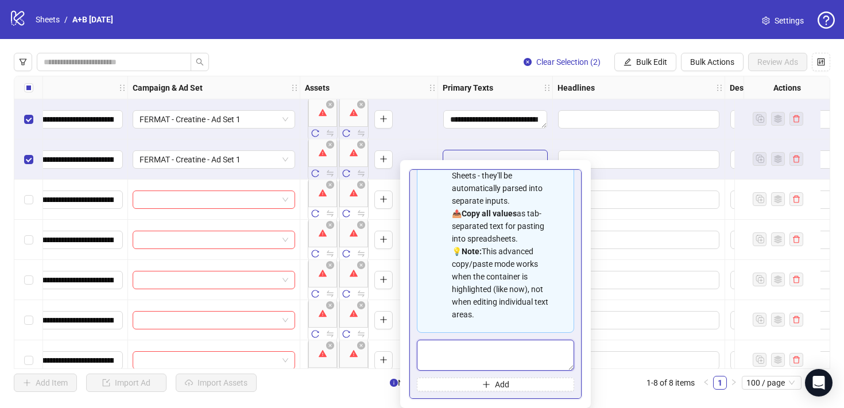
click at [480, 349] on textarea "Multi-text input container - paste or copy values" at bounding box center [495, 355] width 157 height 31
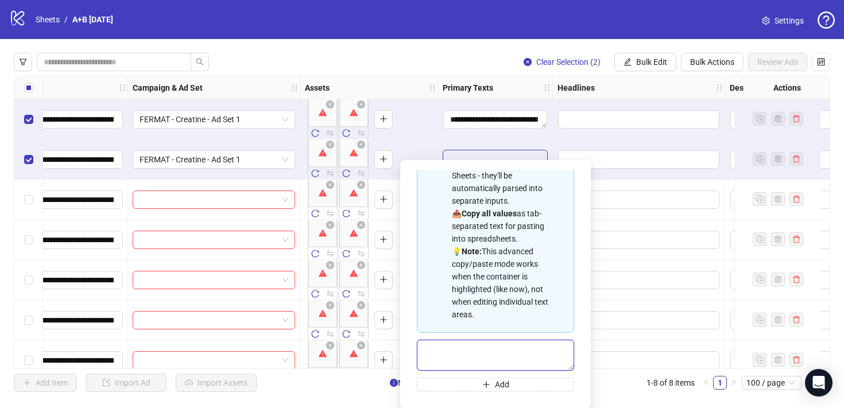
paste textarea "**********"
type textarea "**********"
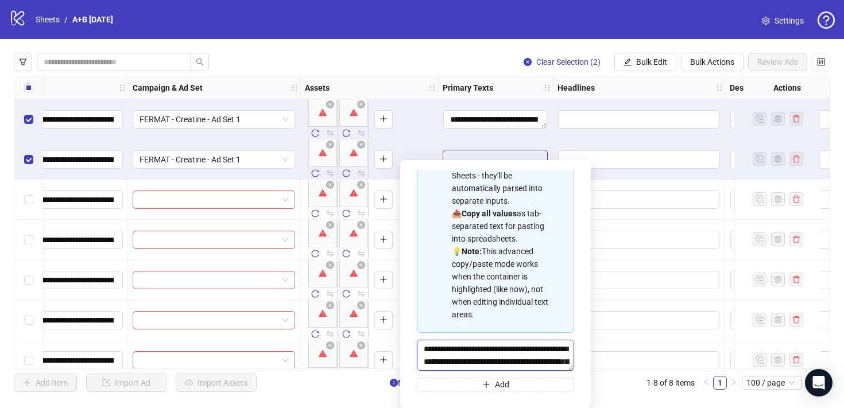
scroll to position [21, 0]
click at [422, 108] on div "To pick up a draggable item, press the space bar. While dragging, use the arrow…" at bounding box center [369, 119] width 128 height 49
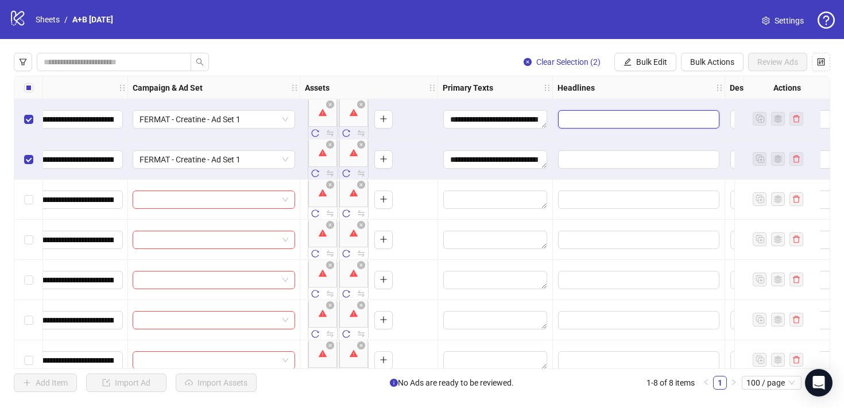
click at [610, 114] on input "Edit values" at bounding box center [638, 119] width 161 height 18
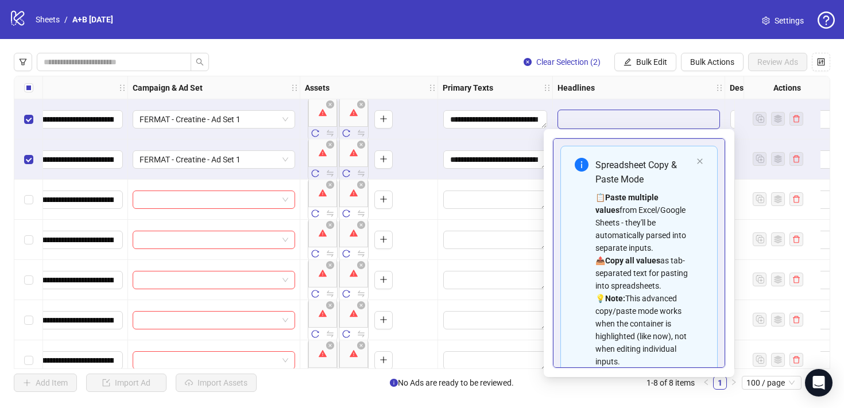
scroll to position [65, 0]
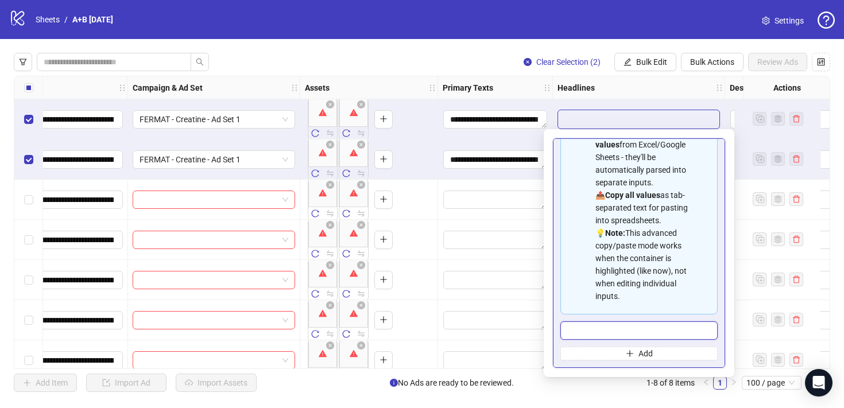
click at [612, 332] on input "Multi-input container - paste or copy values" at bounding box center [638, 330] width 157 height 18
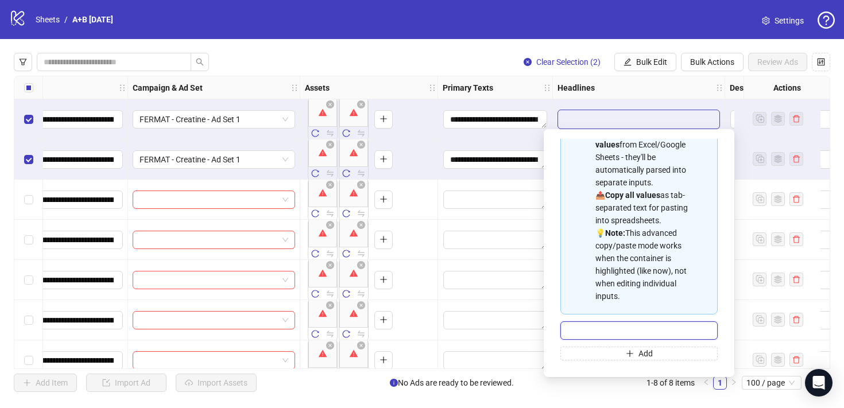
paste input "**********"
type input "**********"
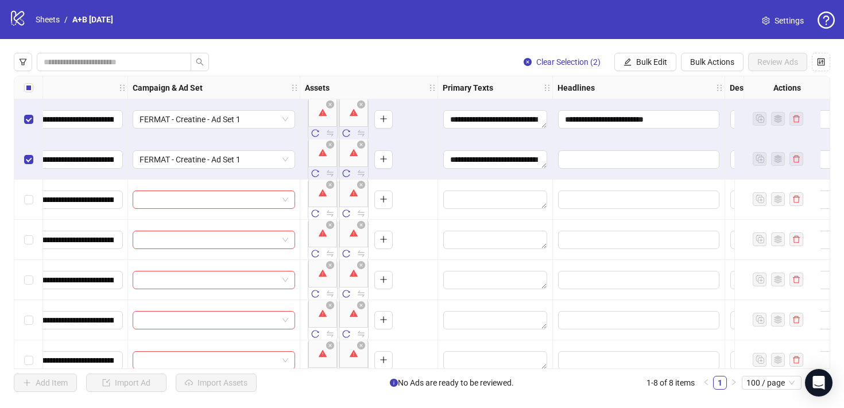
click at [463, 57] on div "Clear Selection (2) Bulk Edit Bulk Actions Review Ads" at bounding box center [422, 62] width 816 height 18
click at [600, 157] on input "Edit values" at bounding box center [638, 159] width 161 height 18
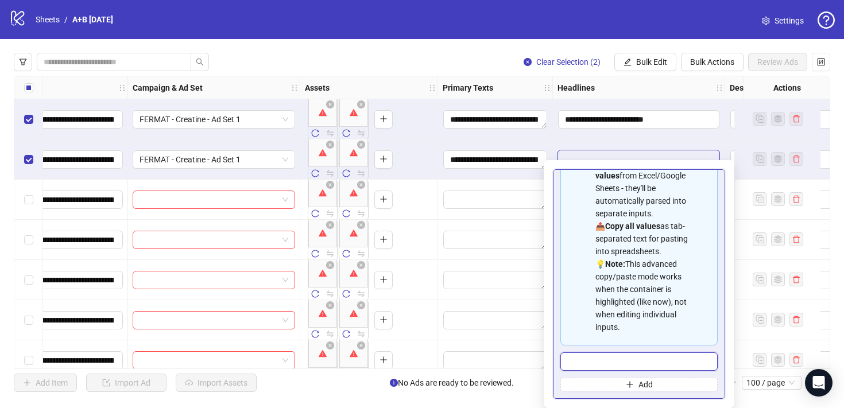
click at [630, 363] on input "Multi-input container - paste or copy values" at bounding box center [638, 361] width 157 height 18
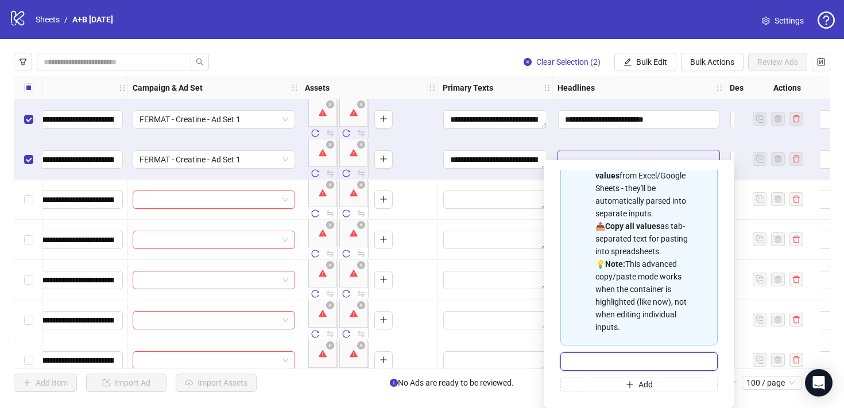
paste input "**********"
type input "**********"
click at [487, 61] on div "Clear Selection (2) Bulk Edit Bulk Actions Review Ads" at bounding box center [422, 62] width 816 height 18
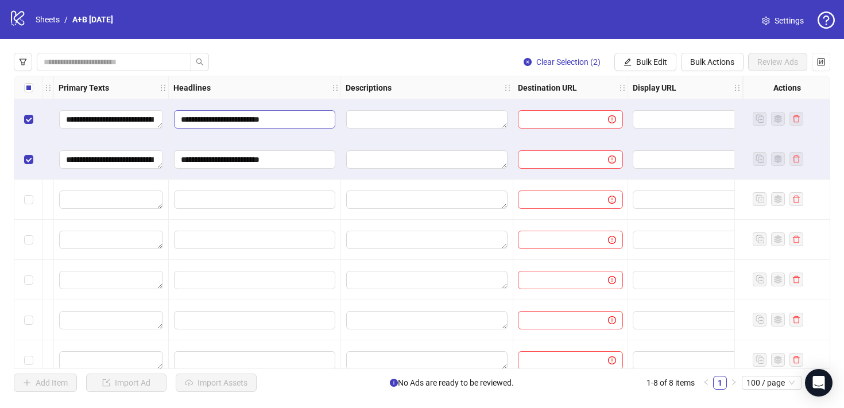
scroll to position [0, 627]
click at [579, 123] on input "text" at bounding box center [557, 119] width 67 height 13
paste input "**********"
type input "**********"
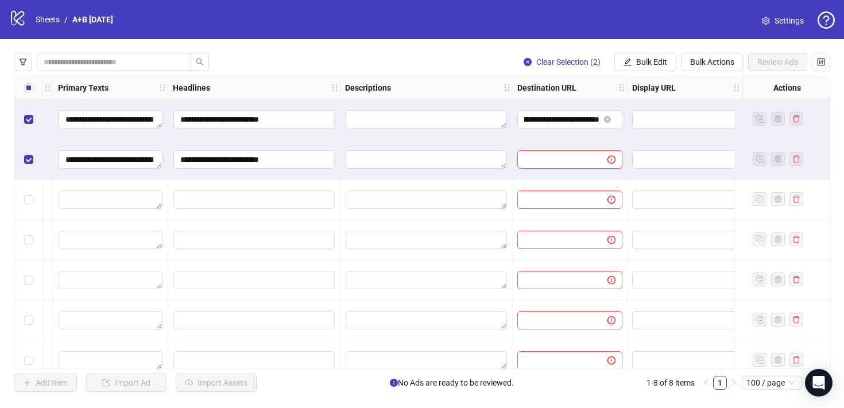
click at [577, 158] on input "text" at bounding box center [557, 159] width 67 height 13
paste input "**********"
type input "**********"
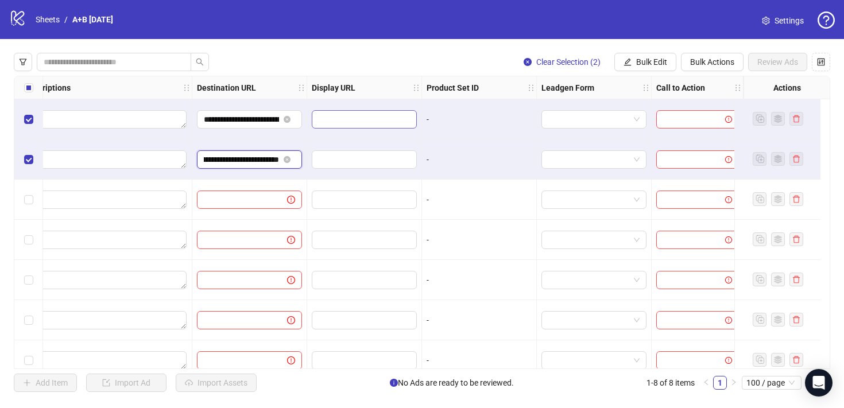
scroll to position [0, 956]
click at [688, 122] on input "search" at bounding box center [692, 119] width 58 height 17
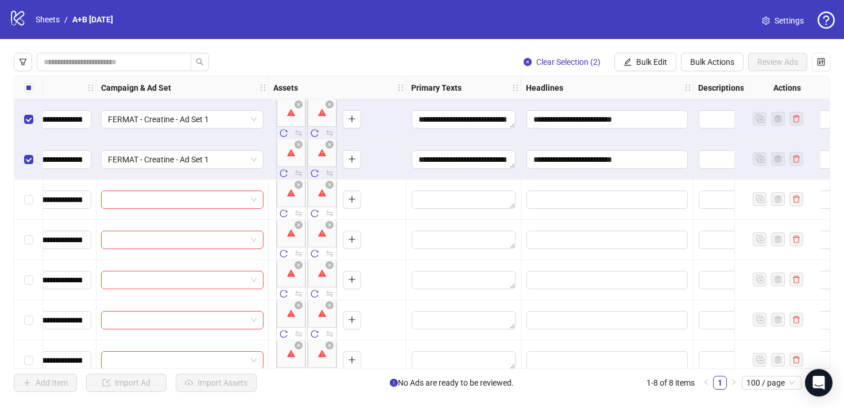
scroll to position [0, 271]
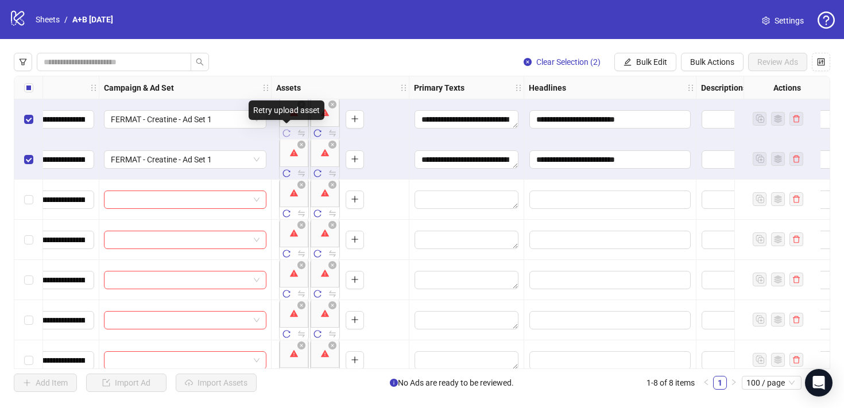
click at [285, 133] on icon "reload" at bounding box center [286, 133] width 8 height 8
click at [316, 134] on icon "reload" at bounding box center [317, 133] width 8 height 8
click at [318, 134] on icon "reload" at bounding box center [317, 133] width 8 height 8
click at [44, 16] on link "Sheets" at bounding box center [47, 19] width 29 height 13
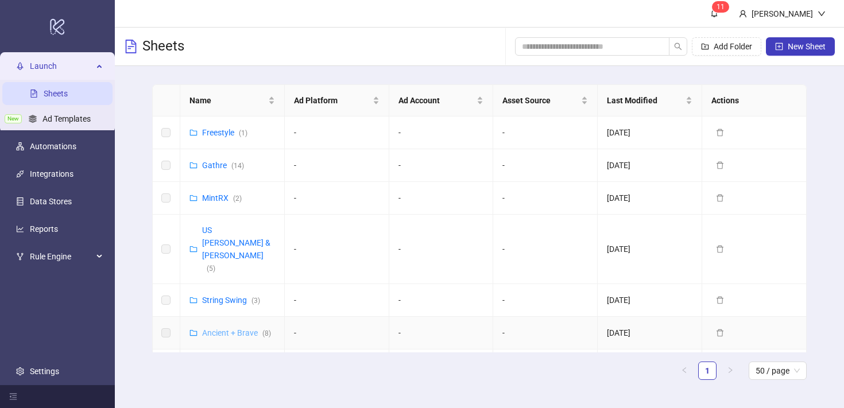
click at [242, 328] on link "Ancient + Brave ( 8 )" at bounding box center [236, 332] width 69 height 9
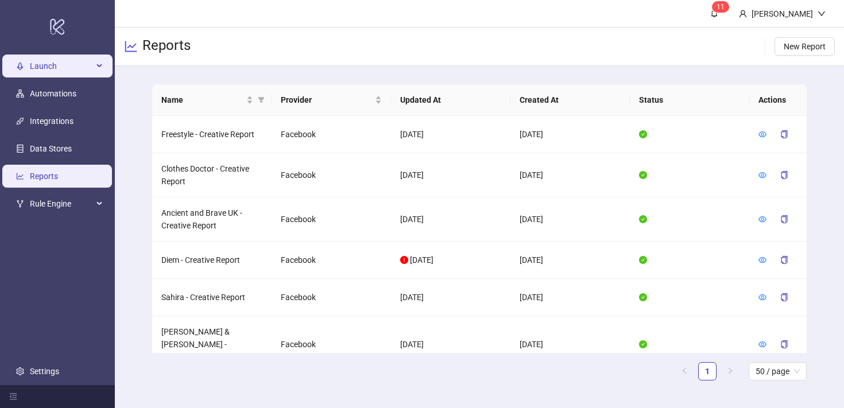
click at [65, 64] on span "Launch" at bounding box center [61, 66] width 63 height 23
